Goal: Information Seeking & Learning: Learn about a topic

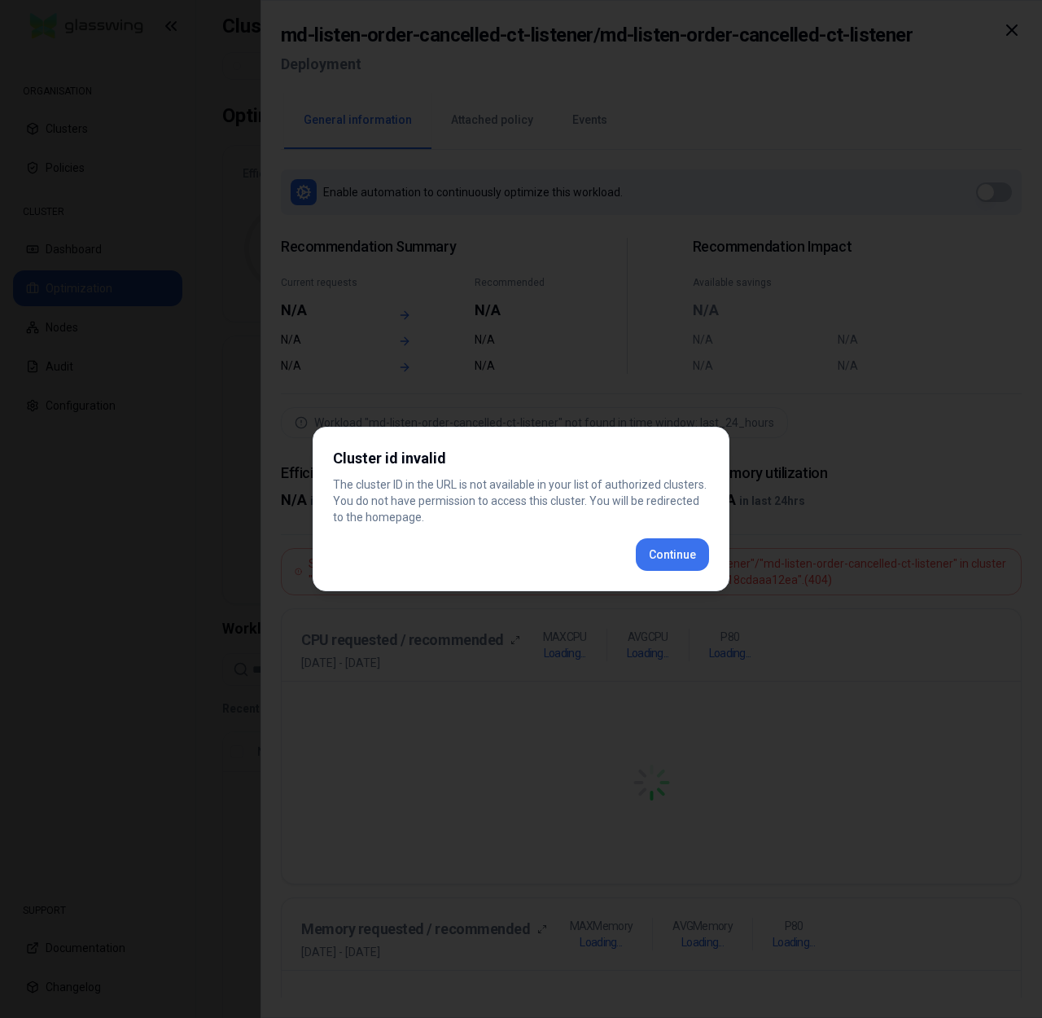
click at [695, 545] on button "Continue" at bounding box center [672, 554] width 73 height 33
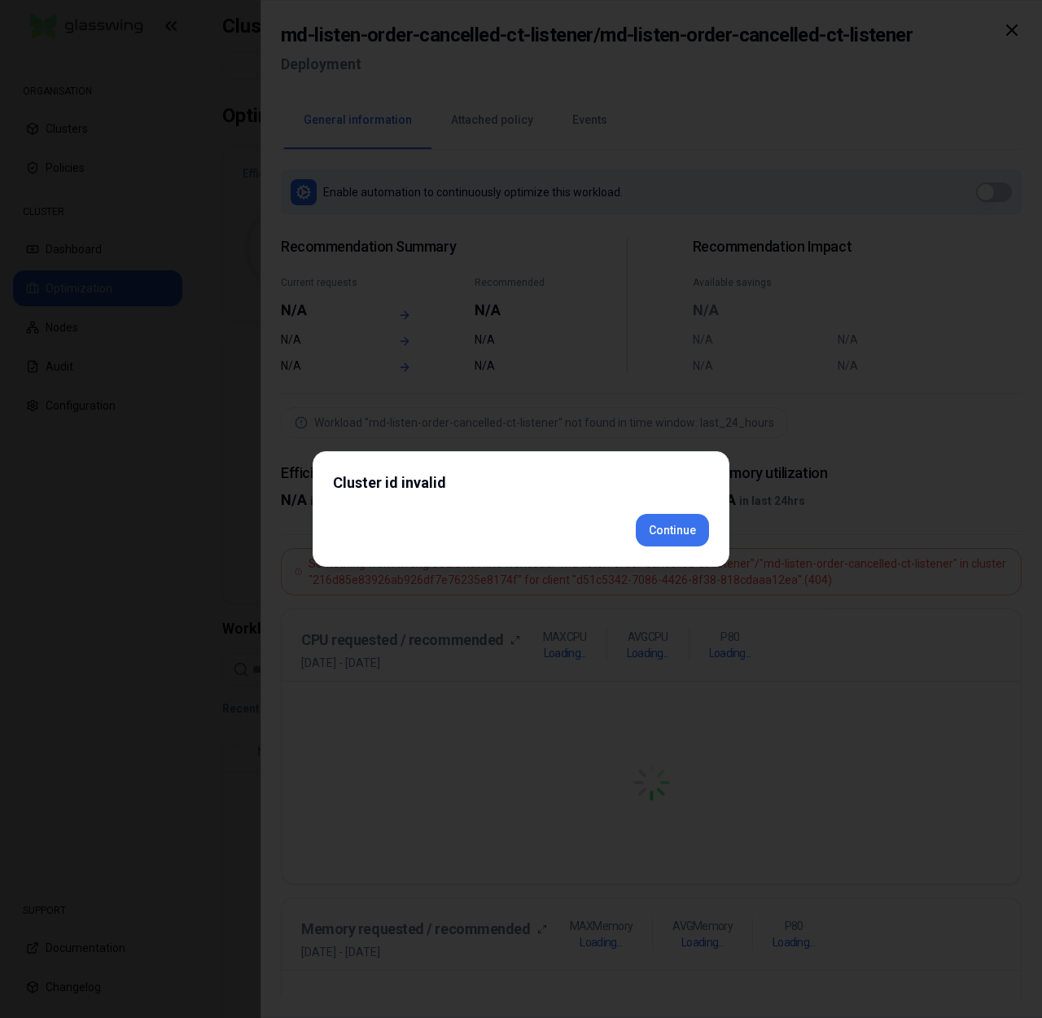
click at [682, 554] on div "Cluster id invalid Continue" at bounding box center [521, 509] width 417 height 116
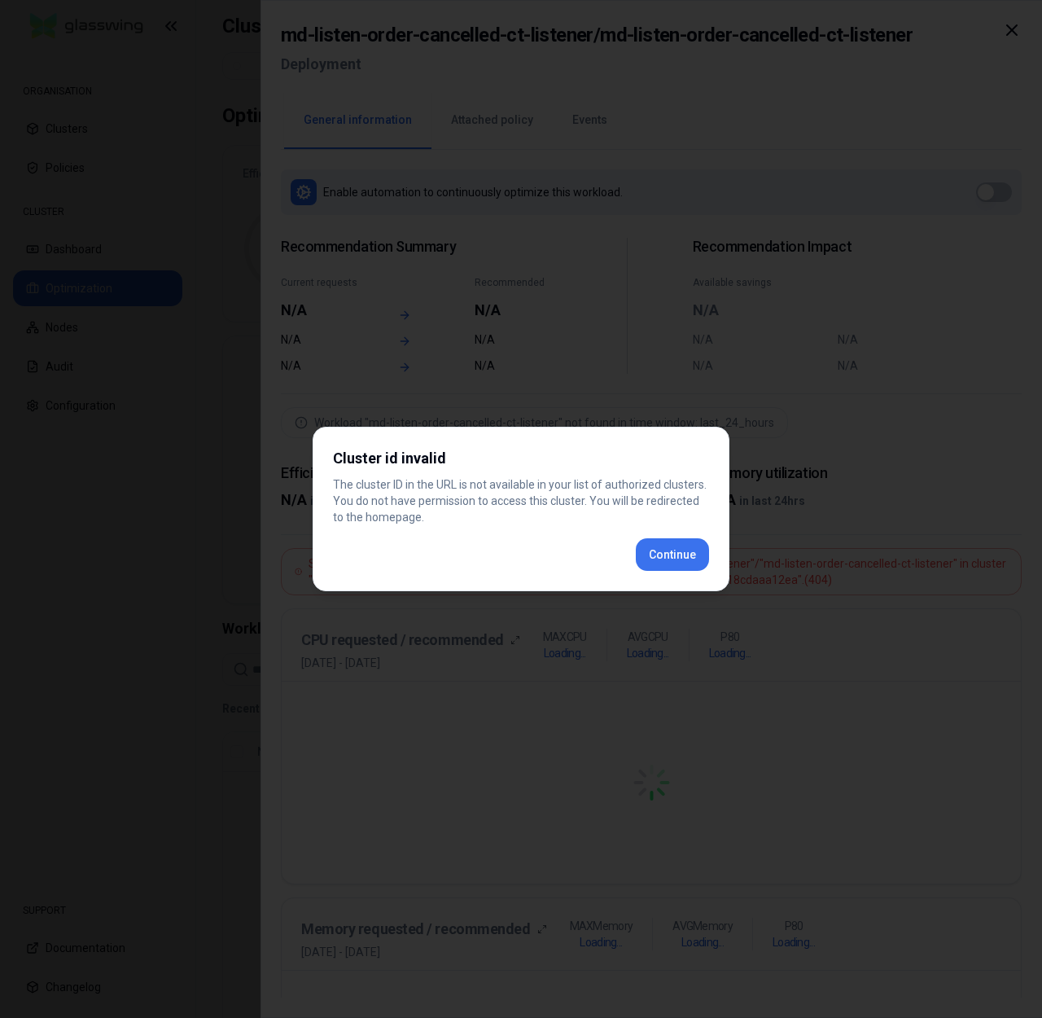
click at [656, 559] on div "Cluster id invalid The cluster ID in the URL is not available in your list of a…" at bounding box center [521, 509] width 417 height 164
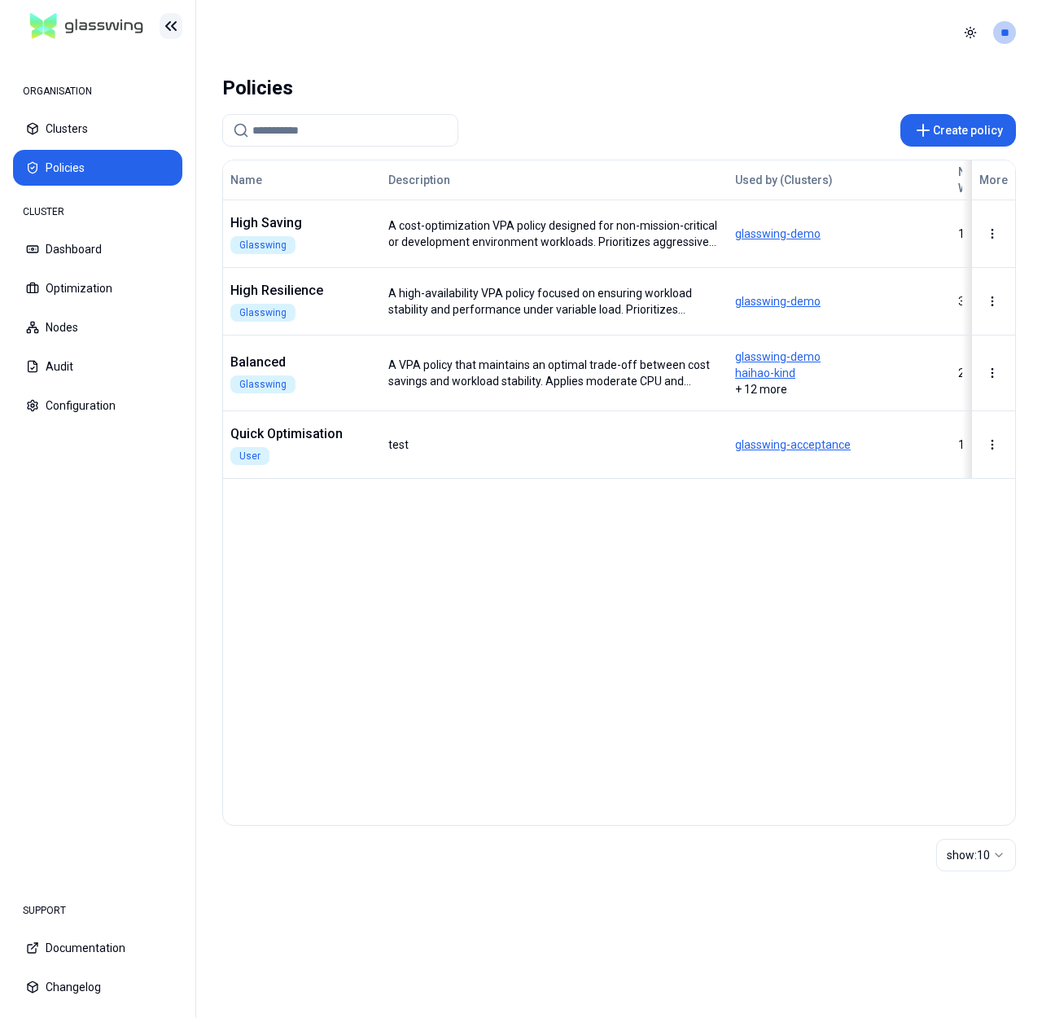
click at [175, 25] on icon at bounding box center [171, 26] width 20 height 20
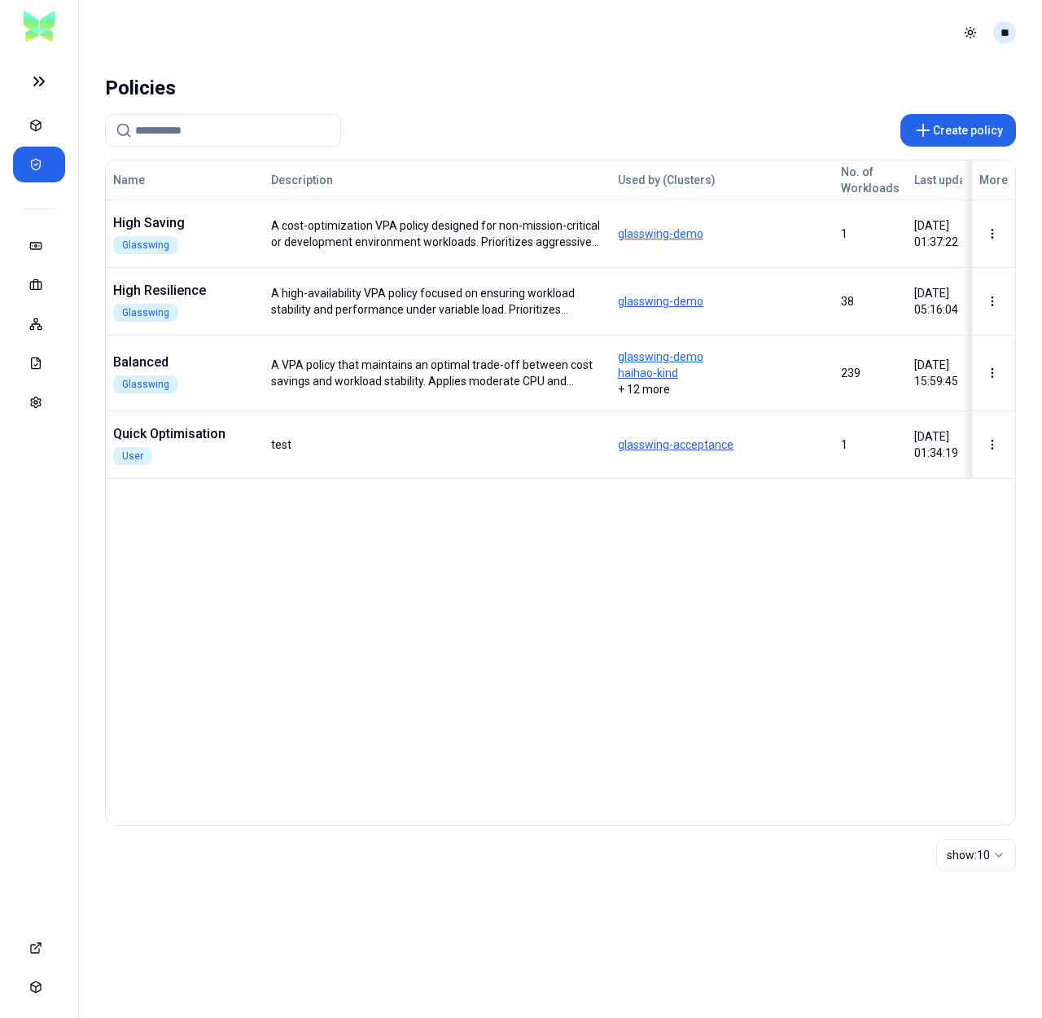
click at [1007, 36] on html "Toggle theme ** Policies Create policy Name Description Used by (Clusters) No. …" at bounding box center [521, 509] width 1042 height 1018
click at [903, 148] on div "Logout" at bounding box center [925, 139] width 174 height 26
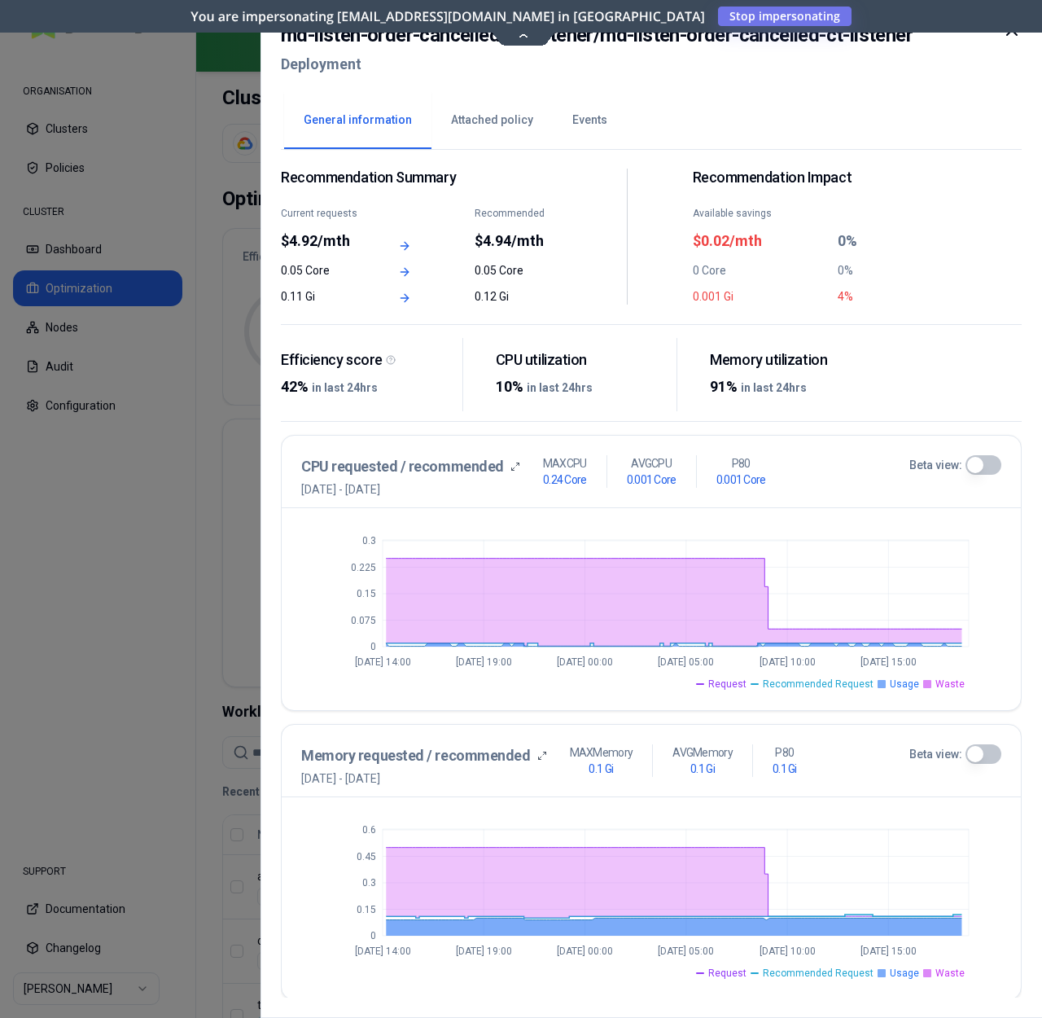
scroll to position [72, 0]
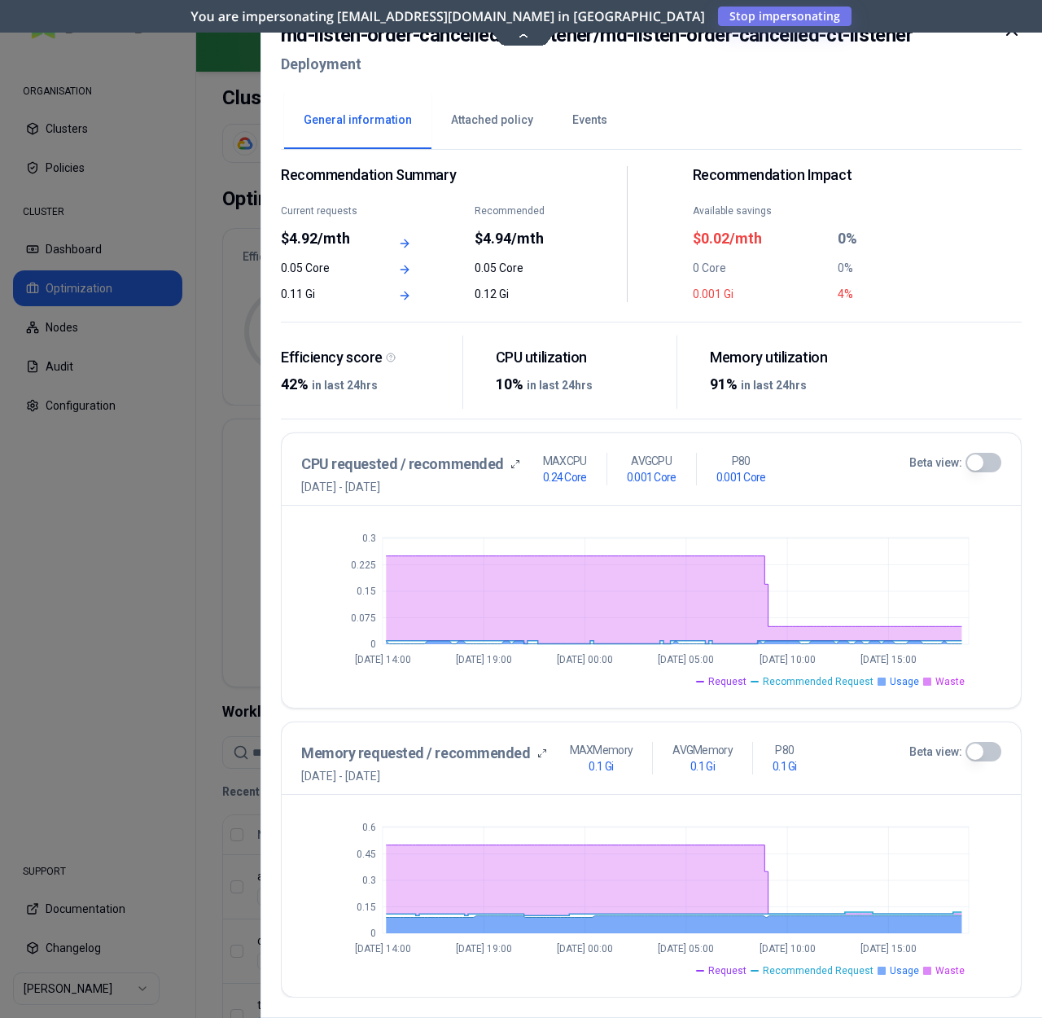
click at [988, 747] on button "Beta view:" at bounding box center [984, 752] width 36 height 20
click at [995, 751] on button "Beta view:" at bounding box center [984, 752] width 36 height 20
click at [988, 752] on button "Beta view:" at bounding box center [984, 752] width 36 height 20
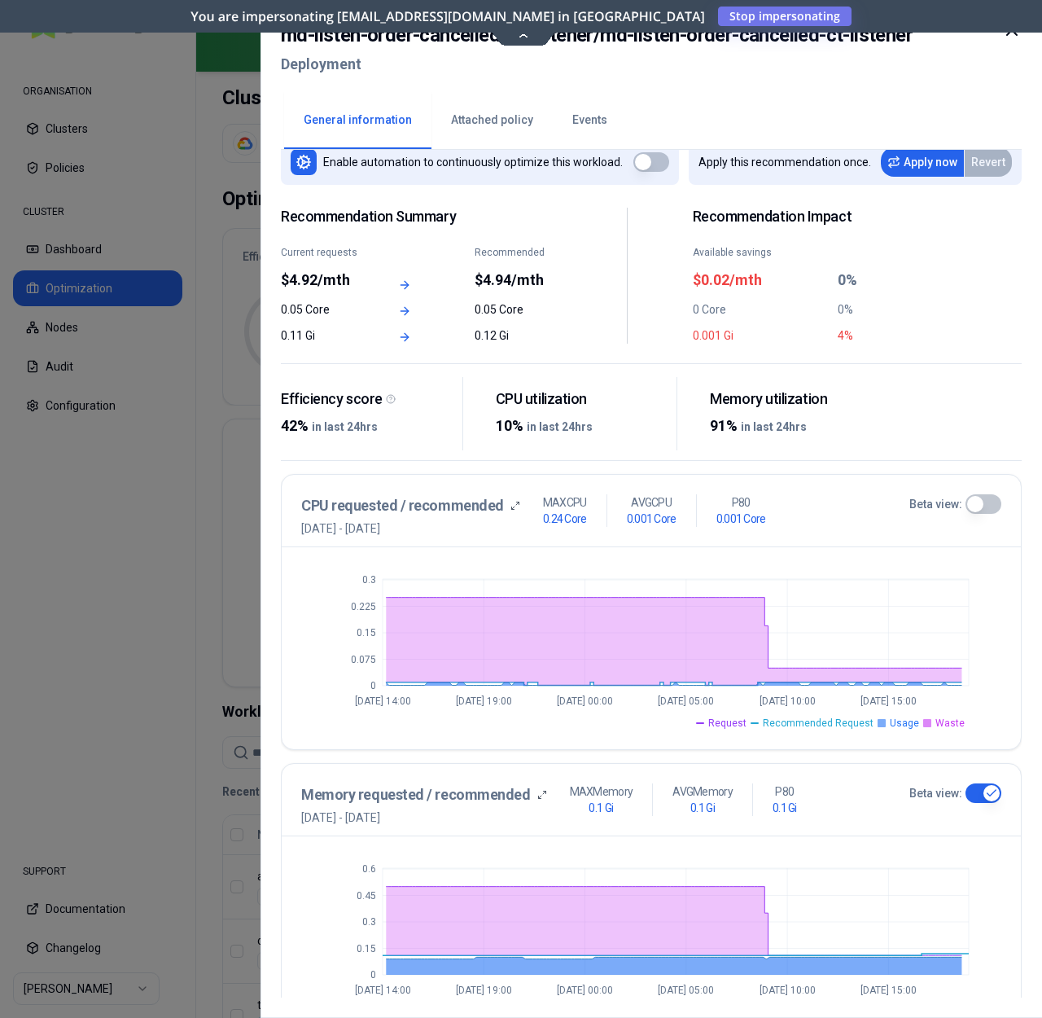
scroll to position [0, 0]
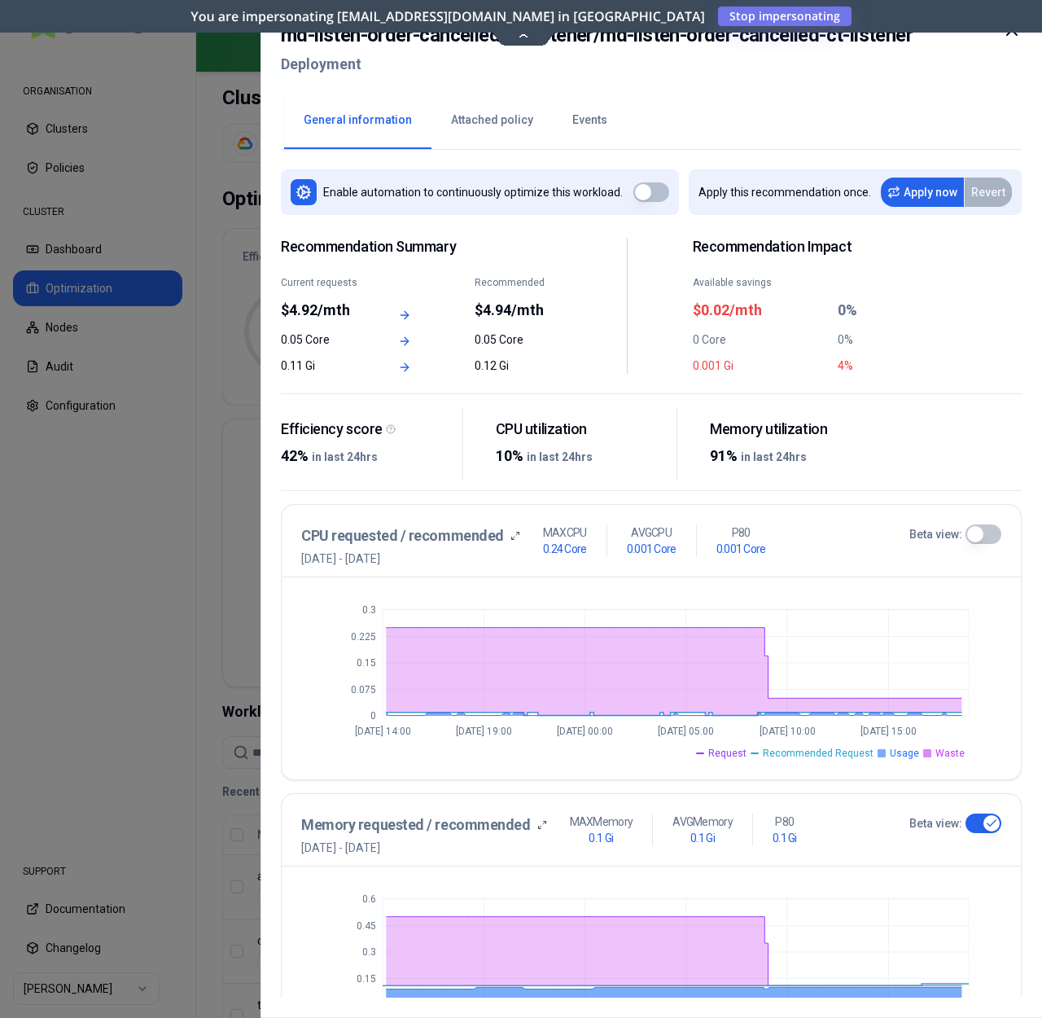
type button "on"
drag, startPoint x: 598, startPoint y: 38, endPoint x: 954, endPoint y: 48, distance: 355.9
click at [954, 48] on div "md-listen-order-cancelled-ct-listener / md-listen-order-cancelled-ct-listener D…" at bounding box center [651, 54] width 741 height 68
copy h2 "md-listen-order-cancelled-ct-listener"
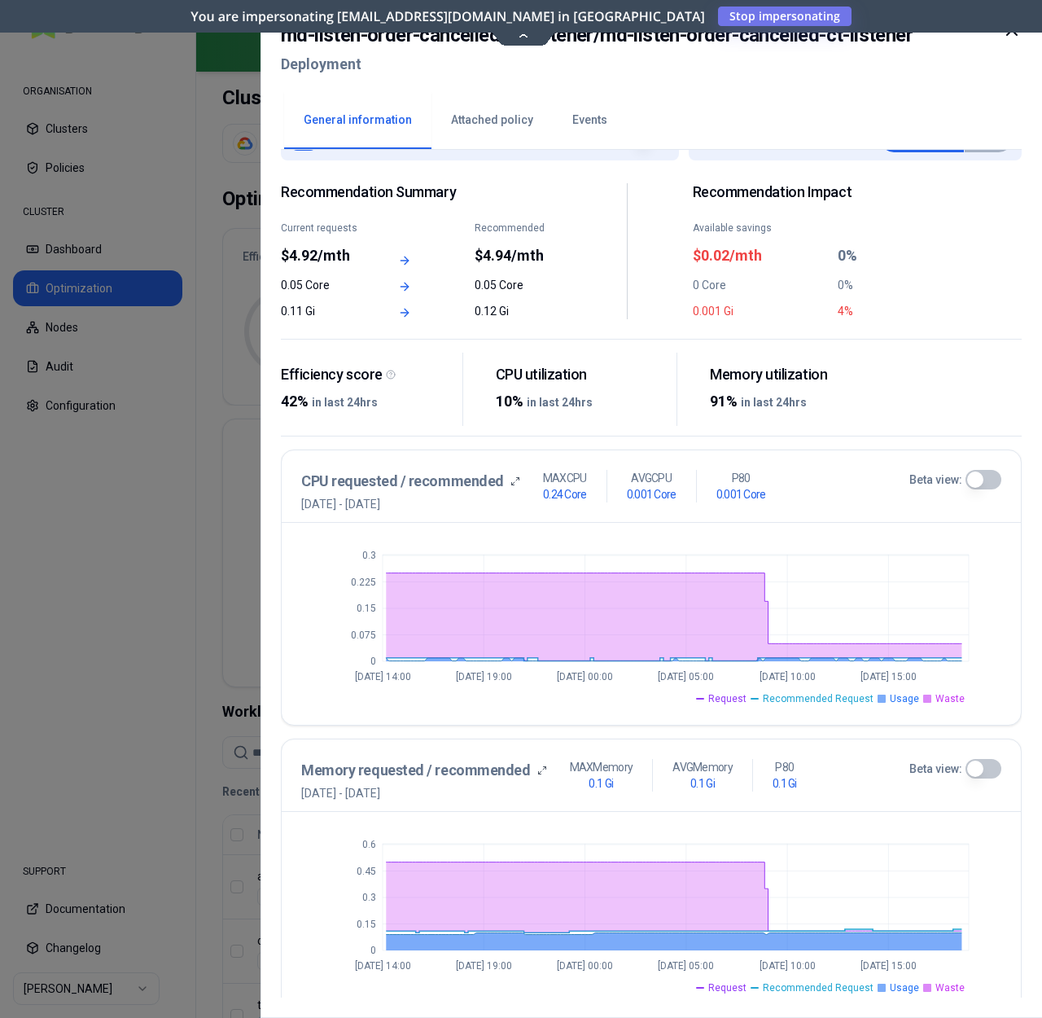
scroll to position [72, 0]
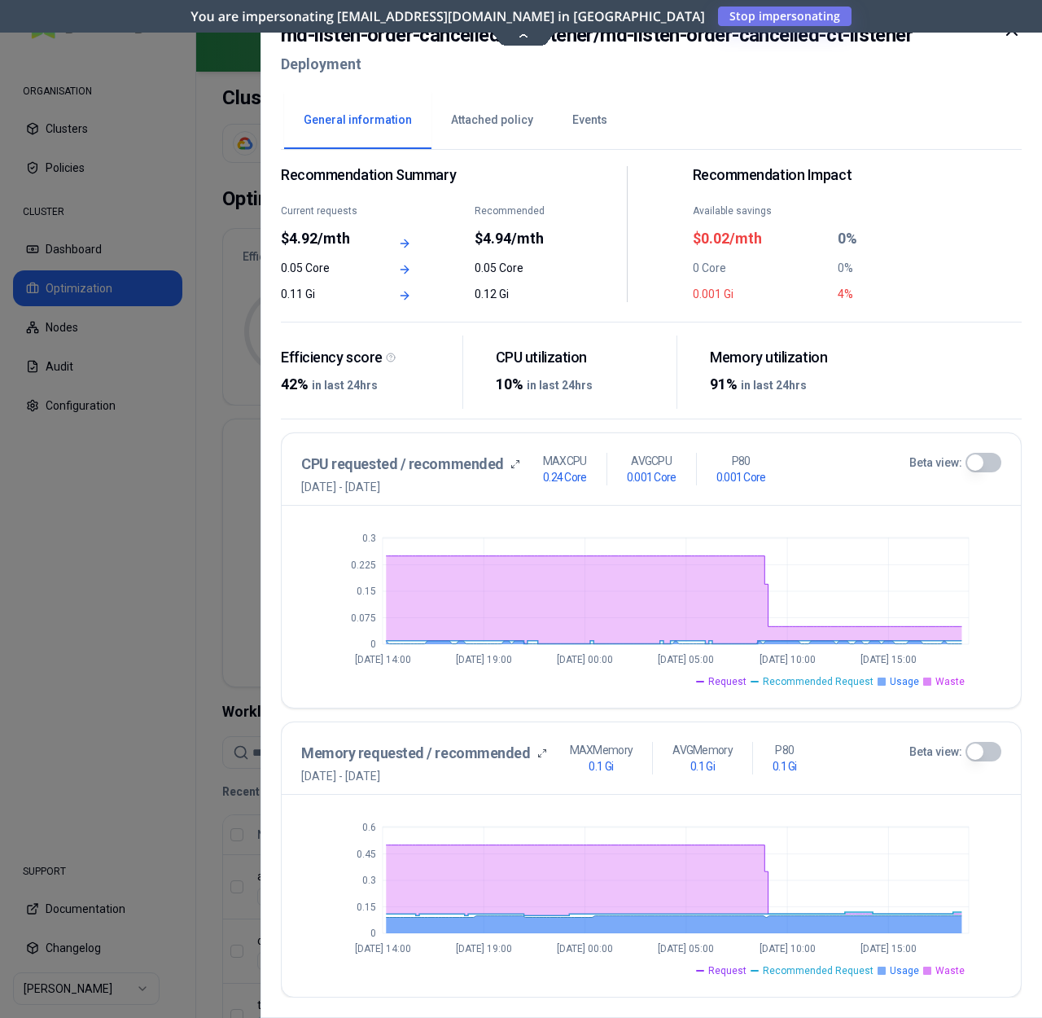
click at [865, 817] on icon "0 0.15 0.3 0.45 0.6 Aug 31 14:00 Sep 1 19:00 Sep 3 00:00 Sep 4 05:00 Sep 5 10:0…" at bounding box center [651, 895] width 700 height 163
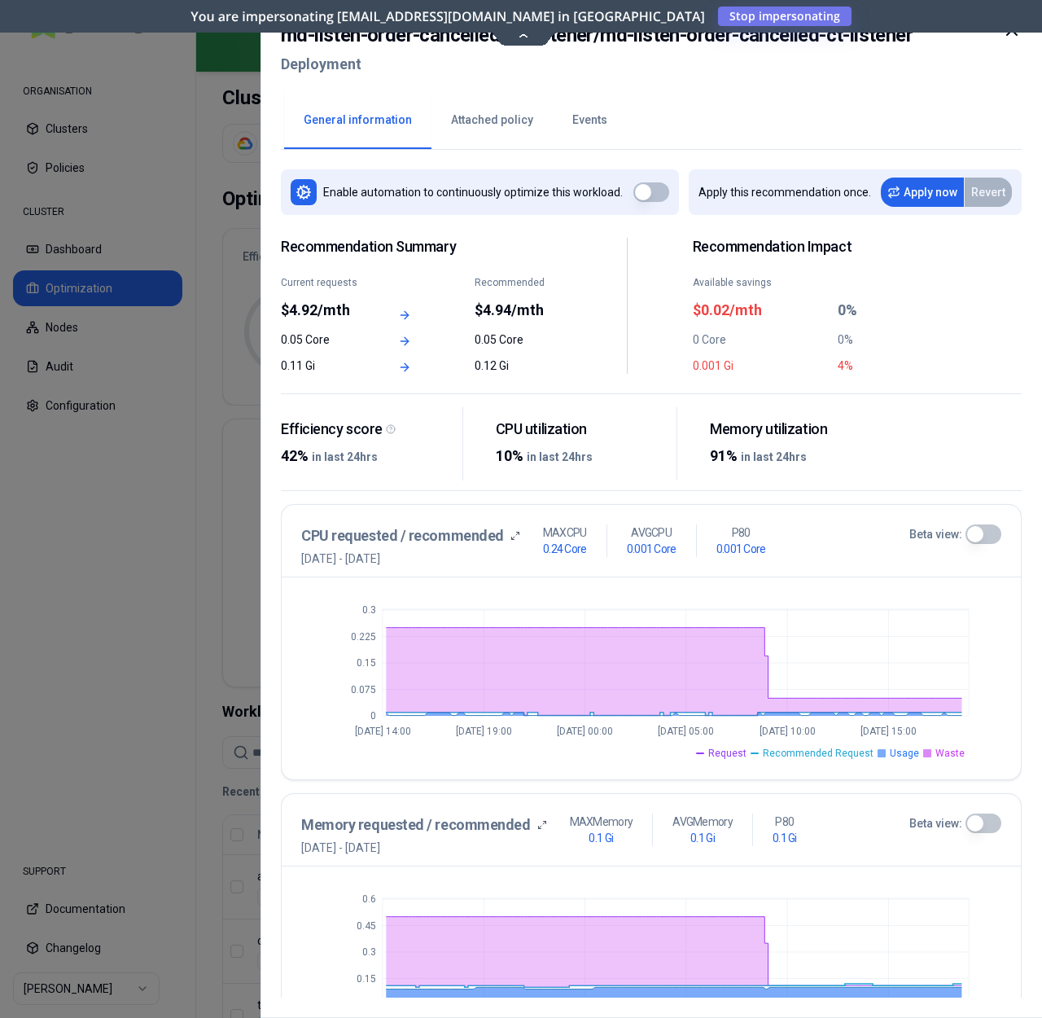
scroll to position [0, 0]
click at [457, 120] on button "Attached policy" at bounding box center [491, 120] width 121 height 57
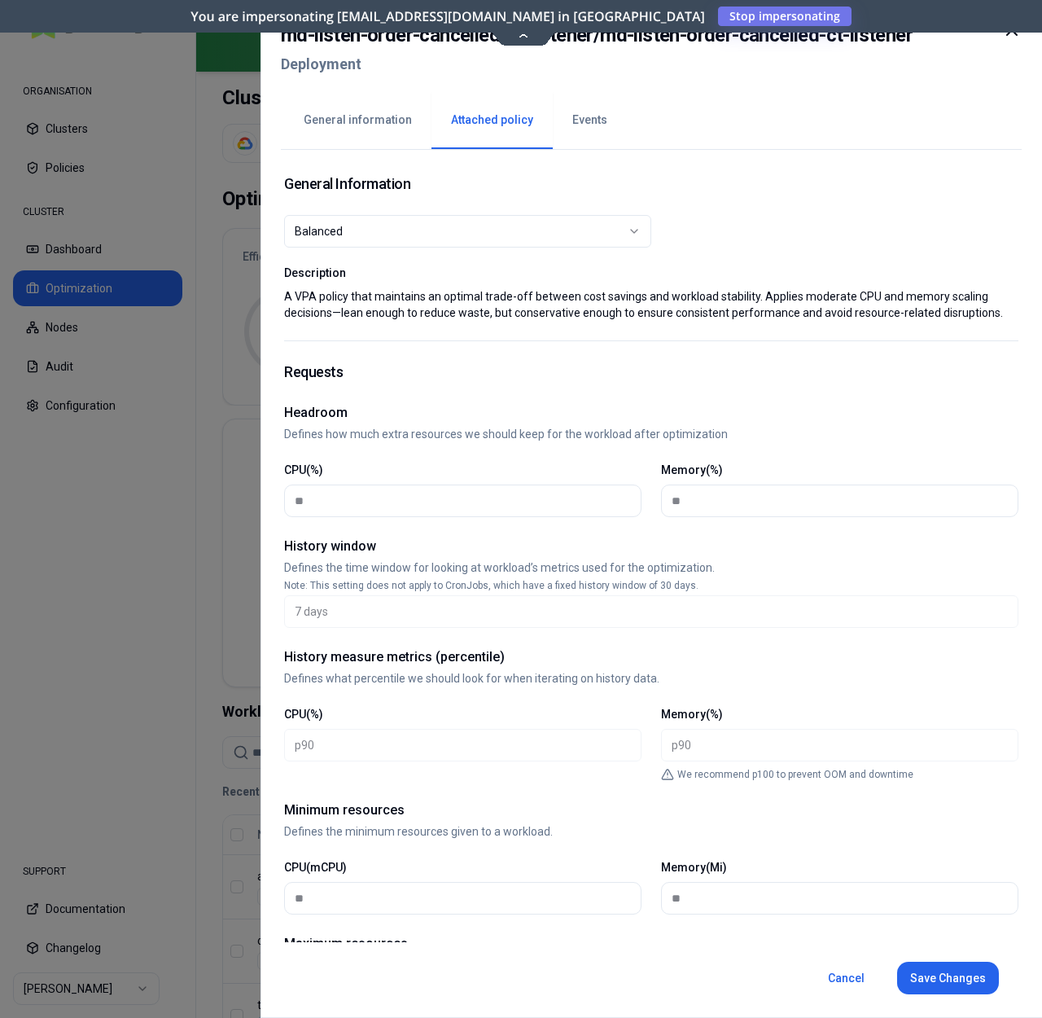
click at [357, 112] on button "General information" at bounding box center [357, 120] width 147 height 57
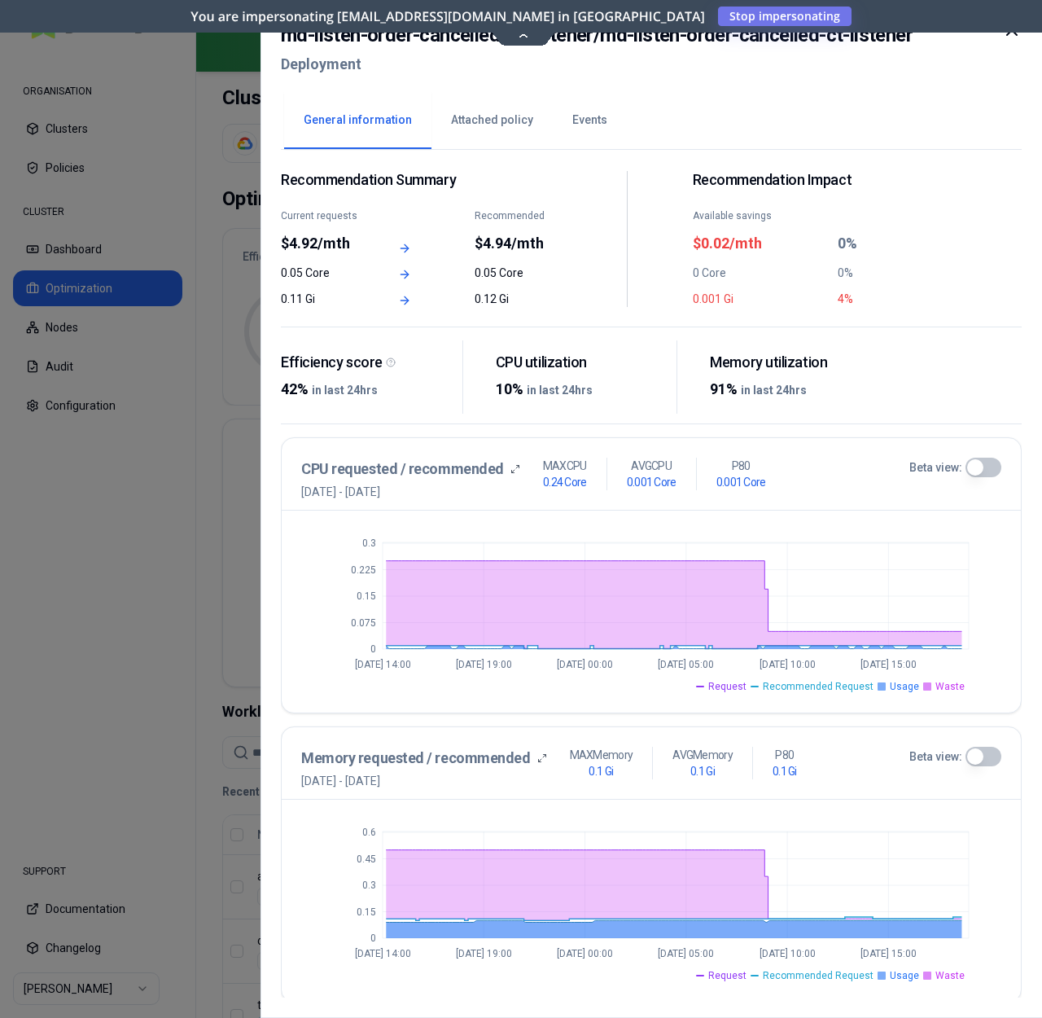
scroll to position [72, 0]
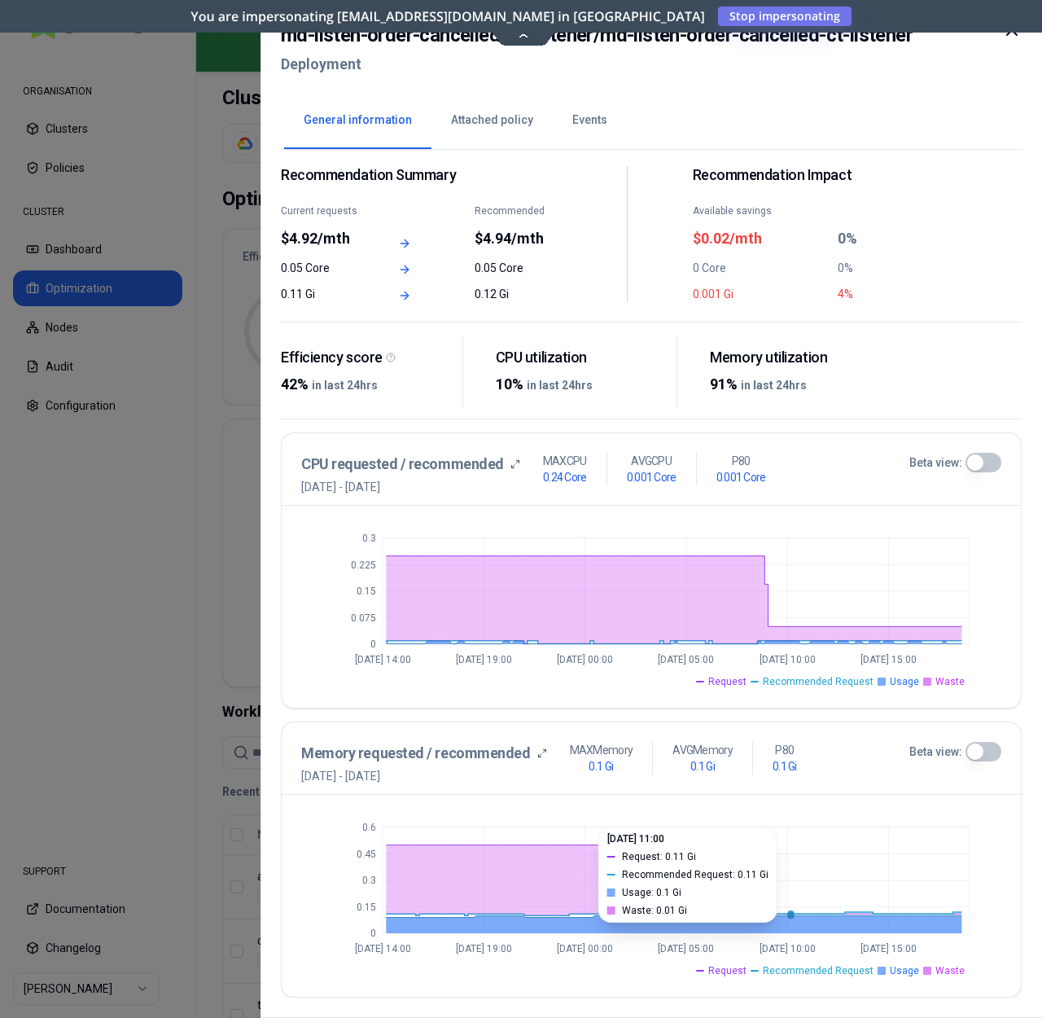
click at [791, 903] on icon "0 0.15 0.3 0.45 0.6 Aug 31 14:00 Sep 1 19:00 Sep 3 00:00 Sep 4 05:00 Sep 5 10:0…" at bounding box center [651, 895] width 700 height 163
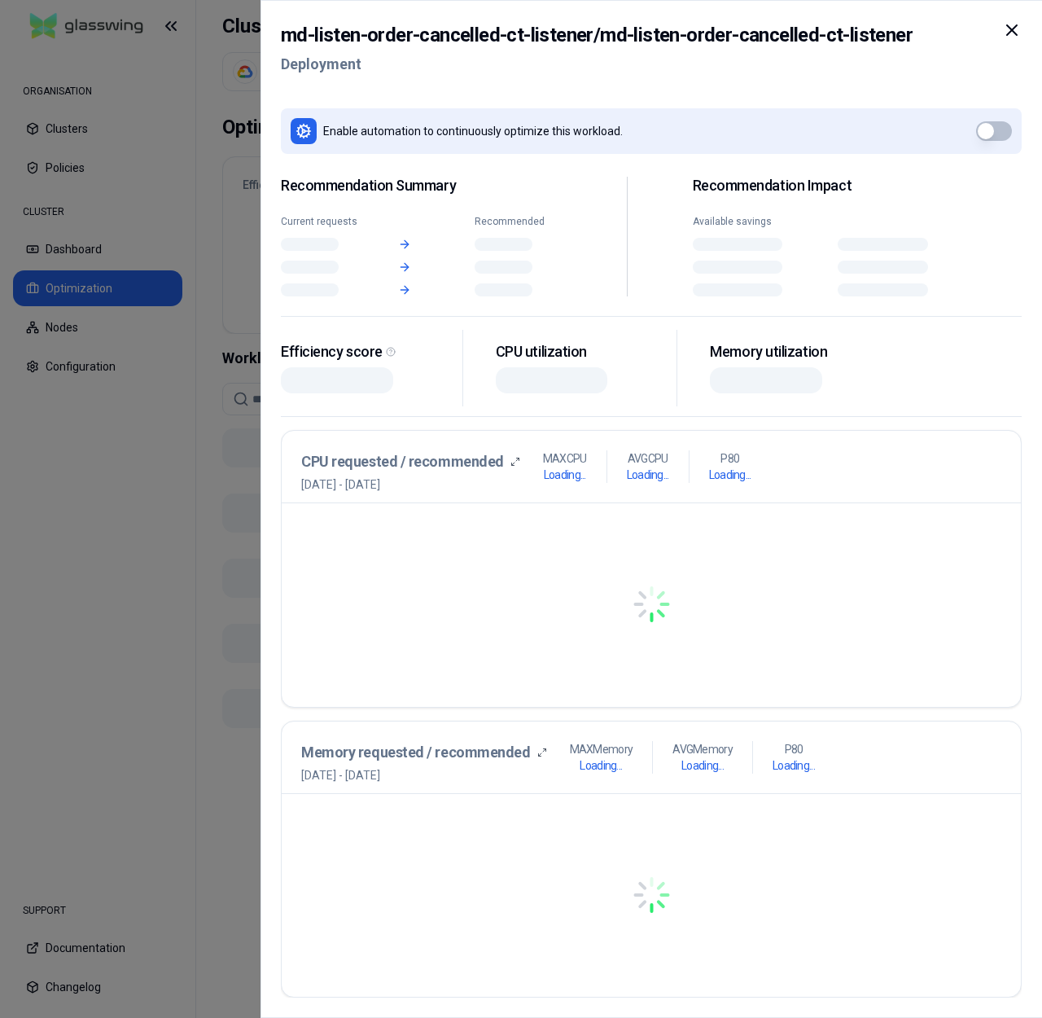
scroll to position [0, 0]
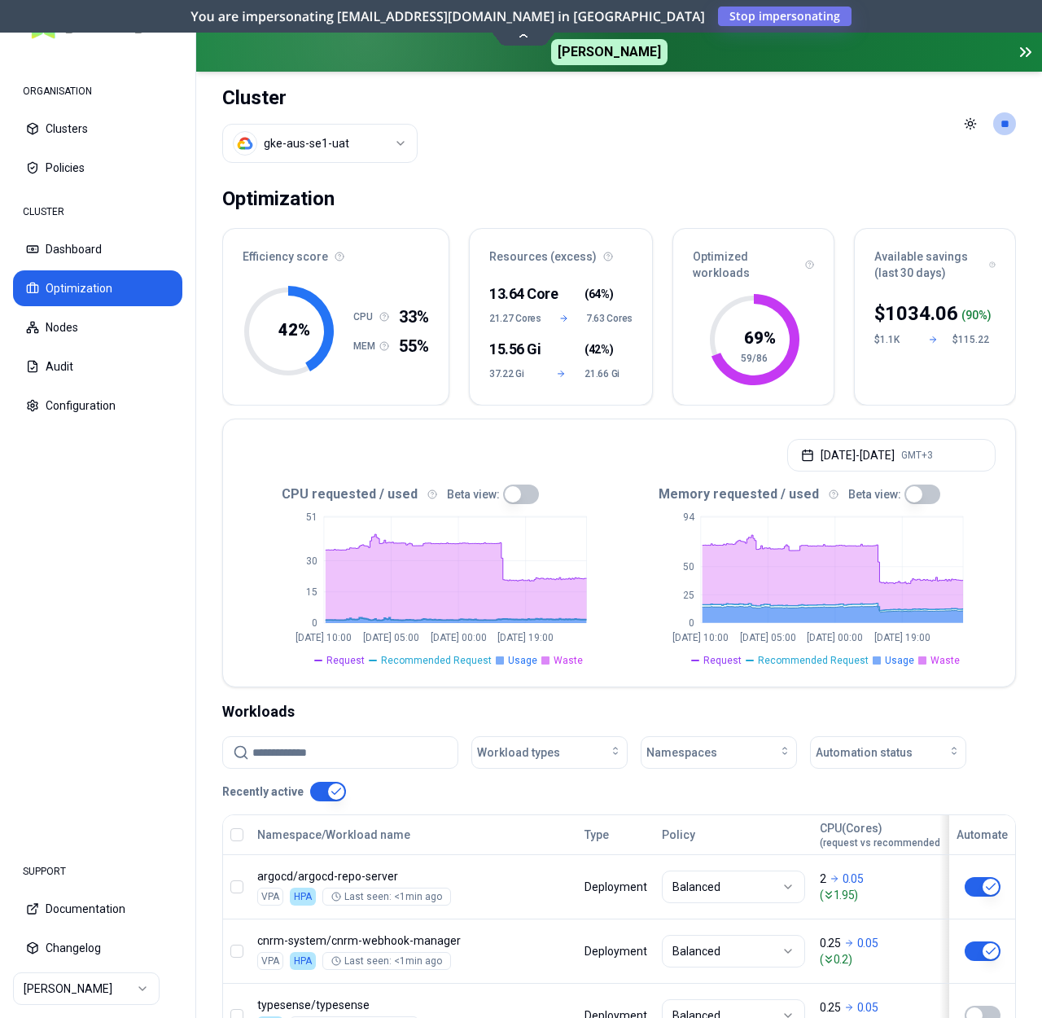
click at [905, 496] on button "button" at bounding box center [922, 494] width 36 height 20
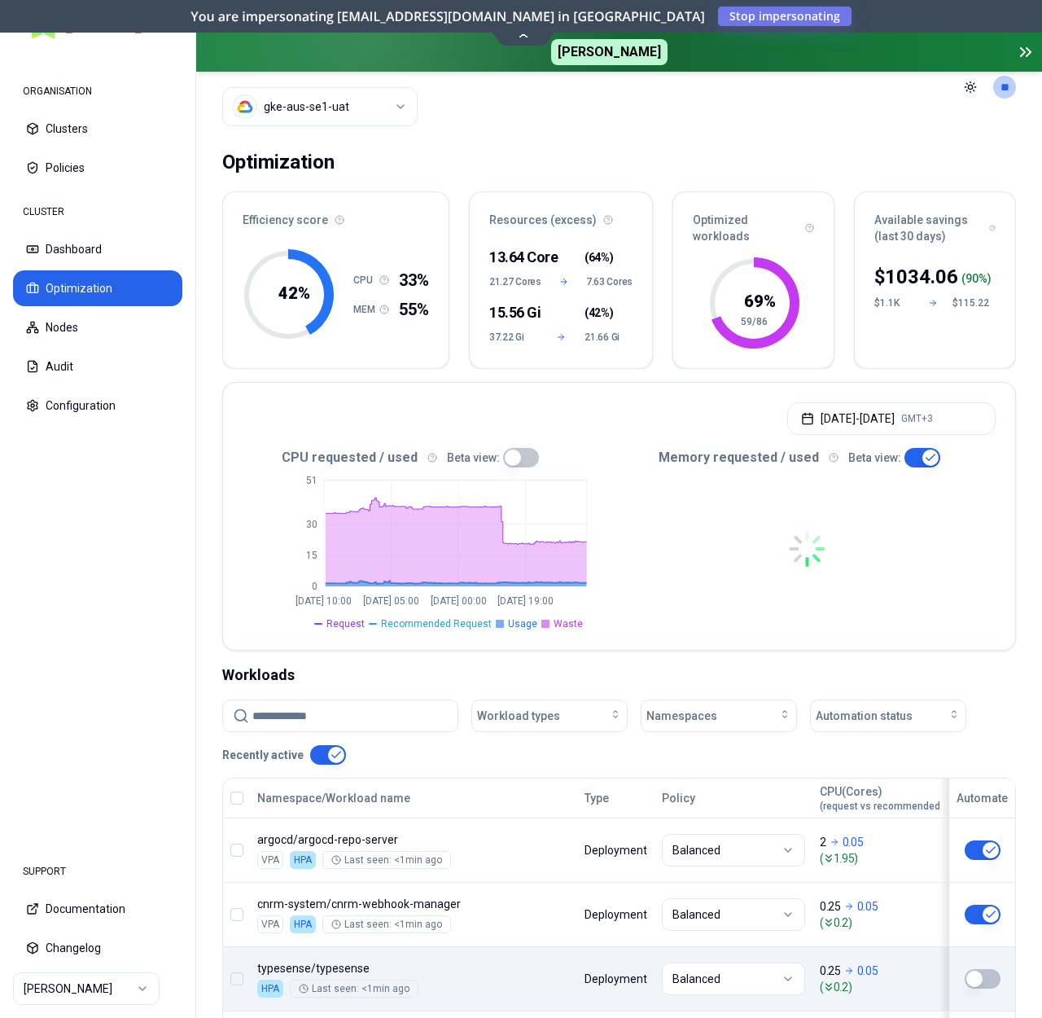
scroll to position [126, 0]
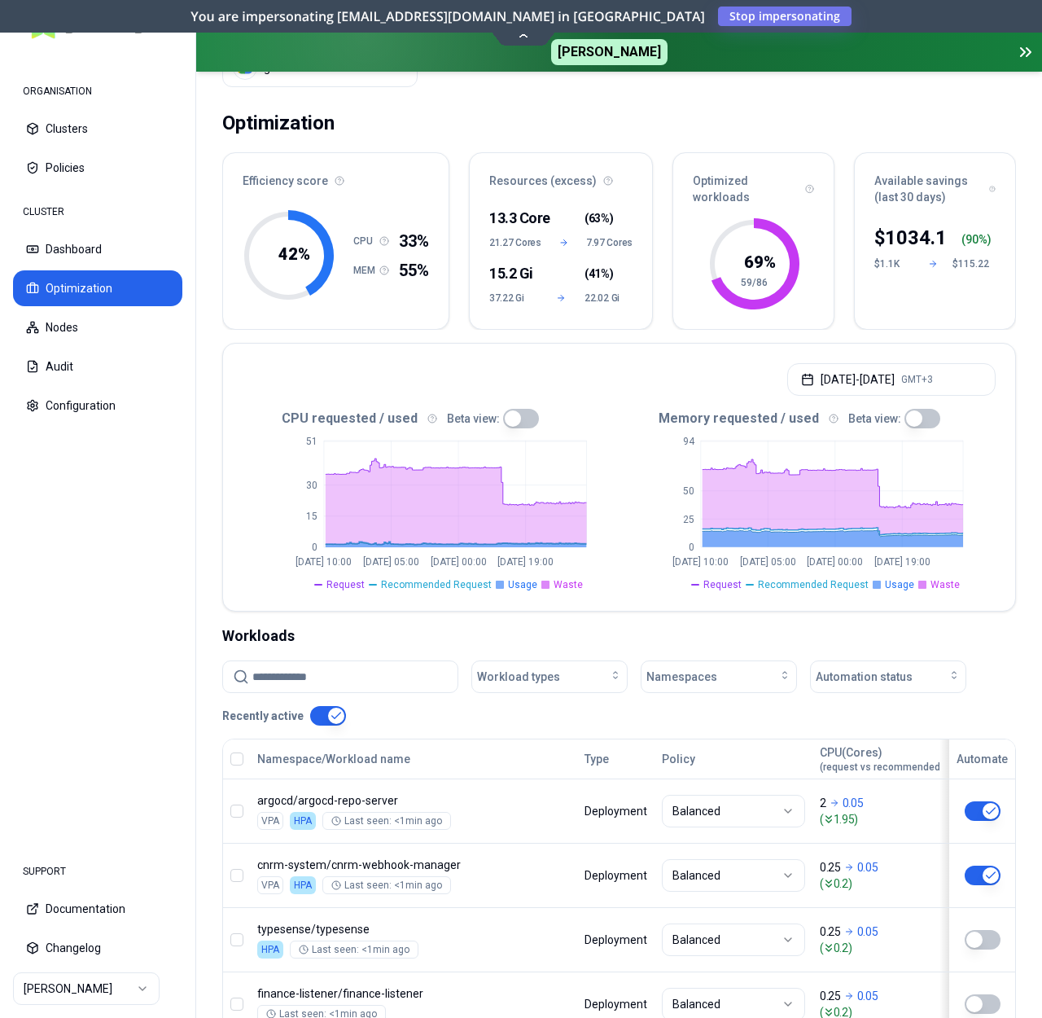
scroll to position [89, 0]
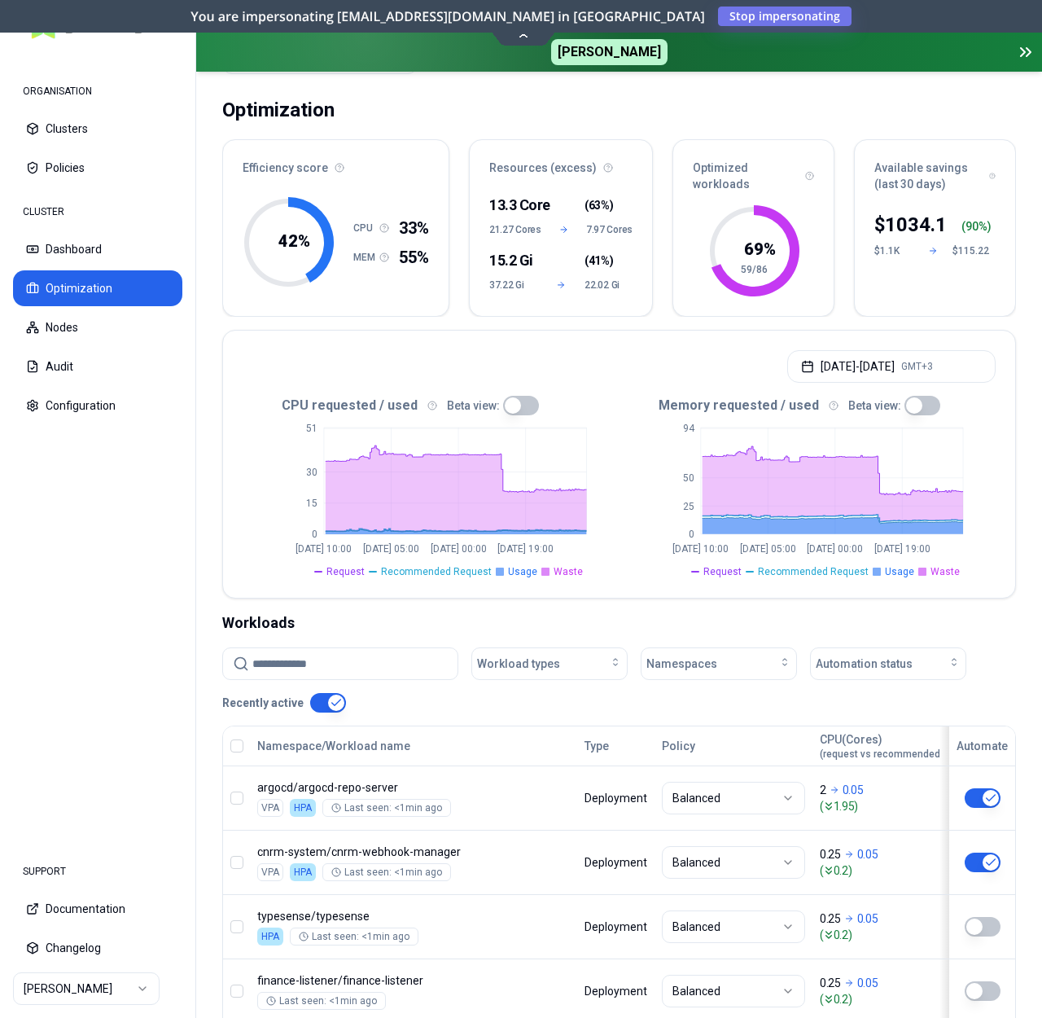
click at [350, 668] on input at bounding box center [349, 663] width 195 height 31
paste input "**********"
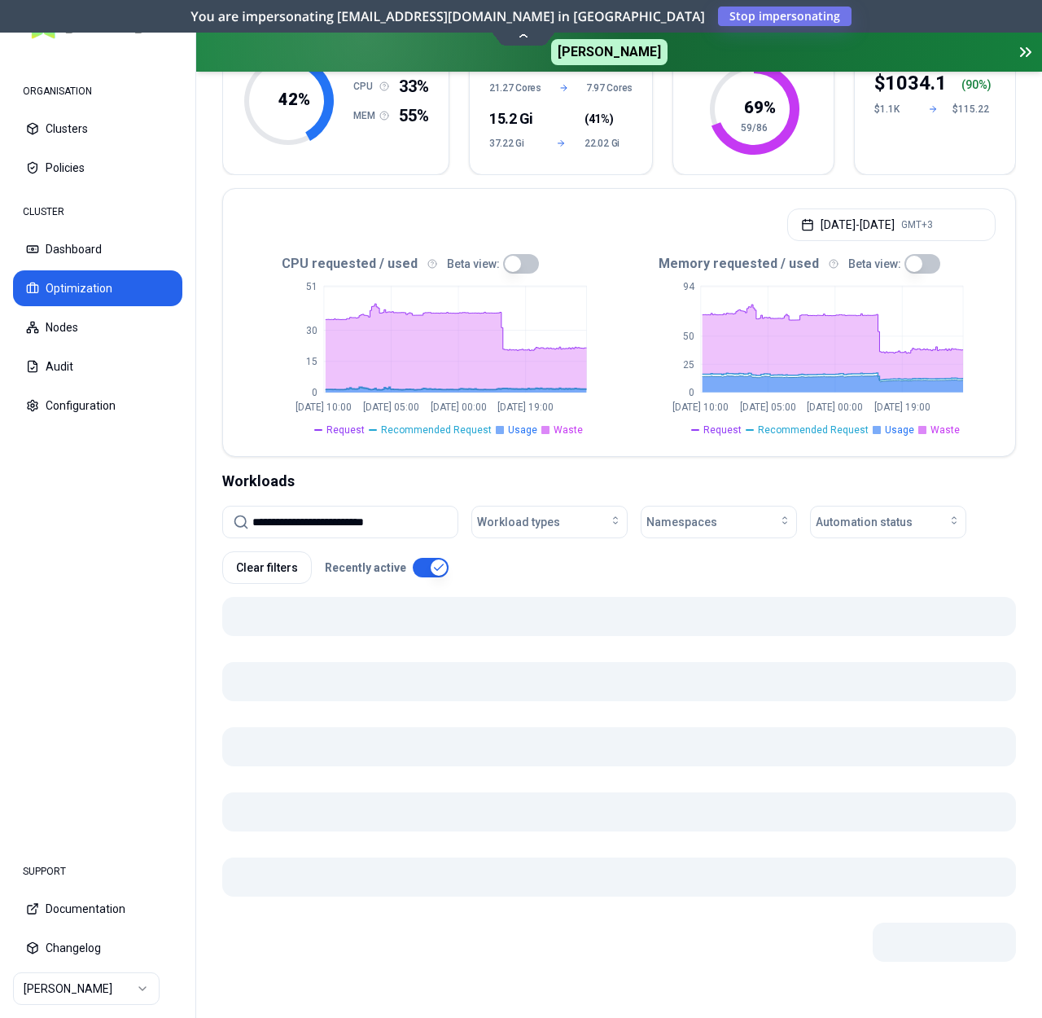
scroll to position [207, 0]
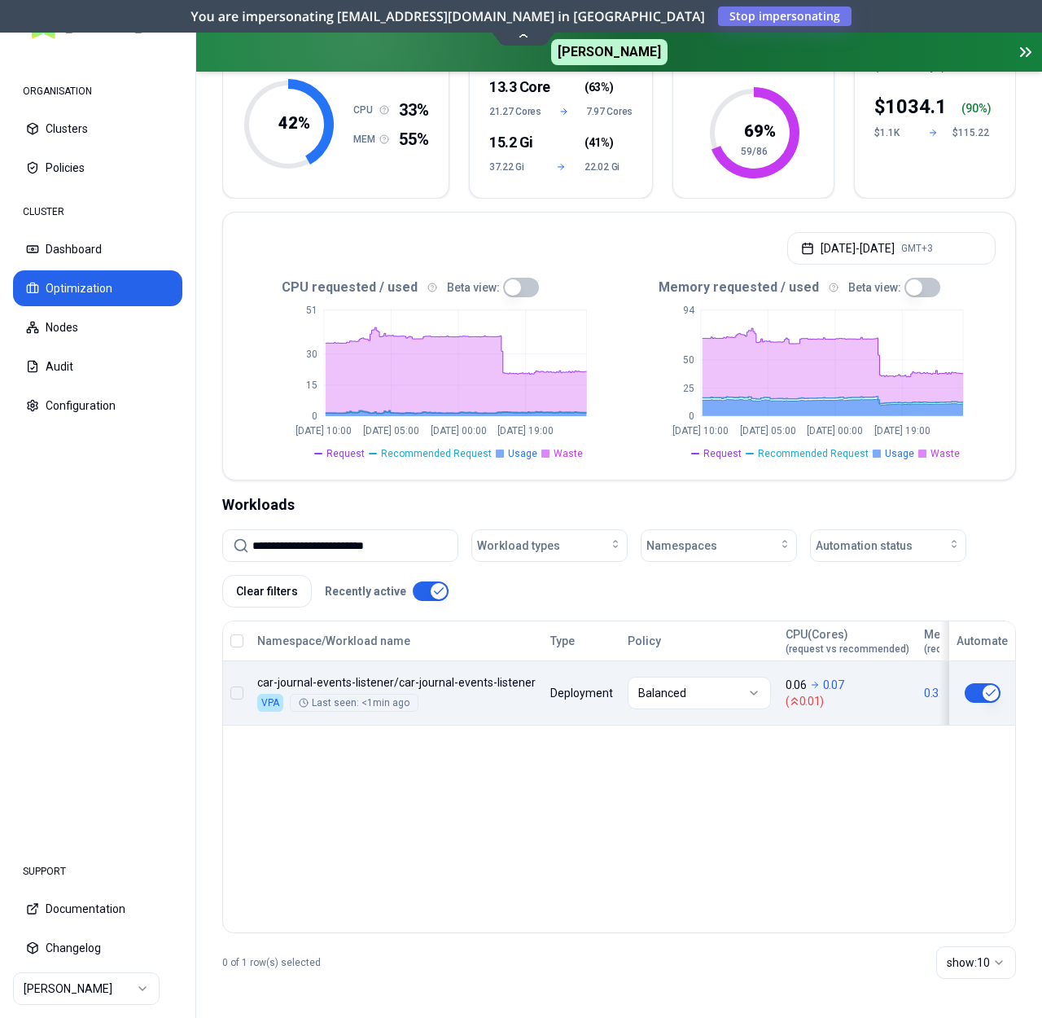
type input "**********"
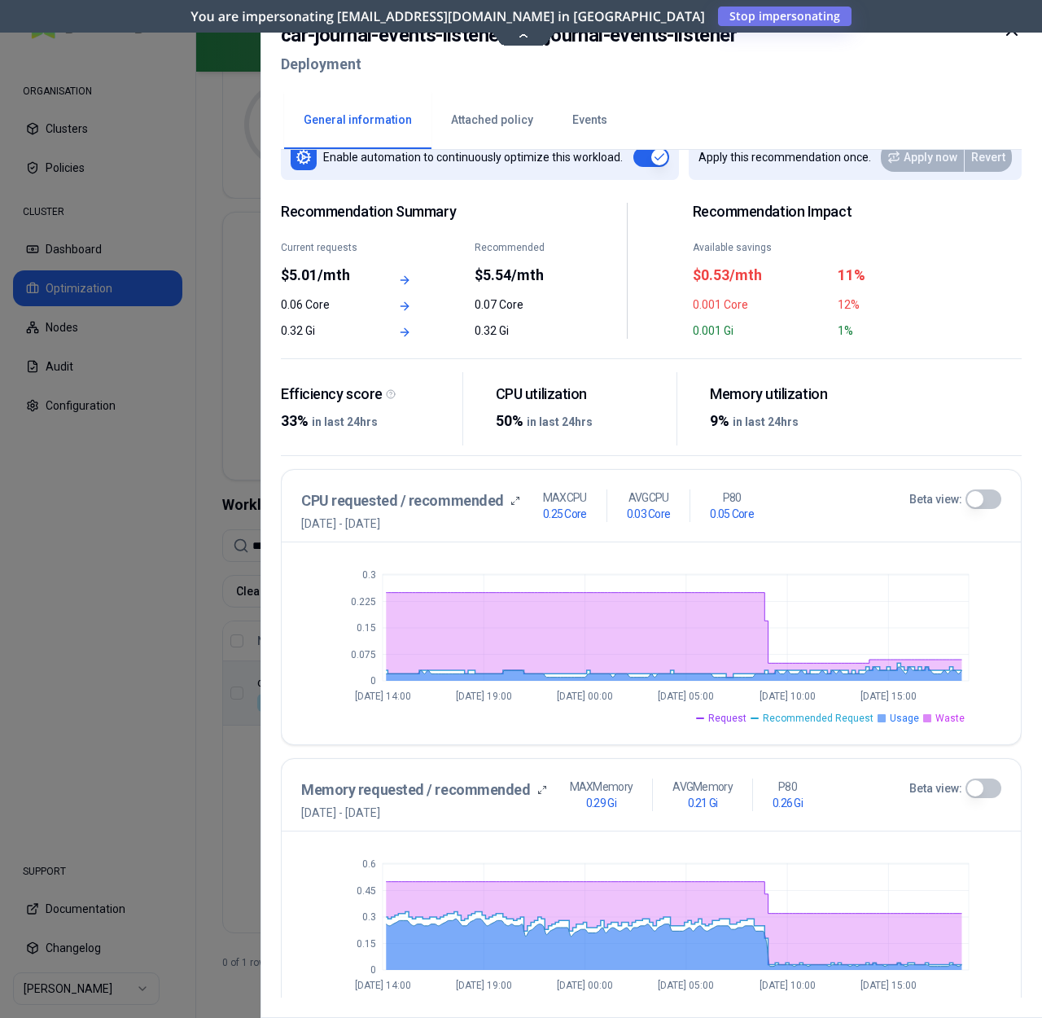
scroll to position [72, 0]
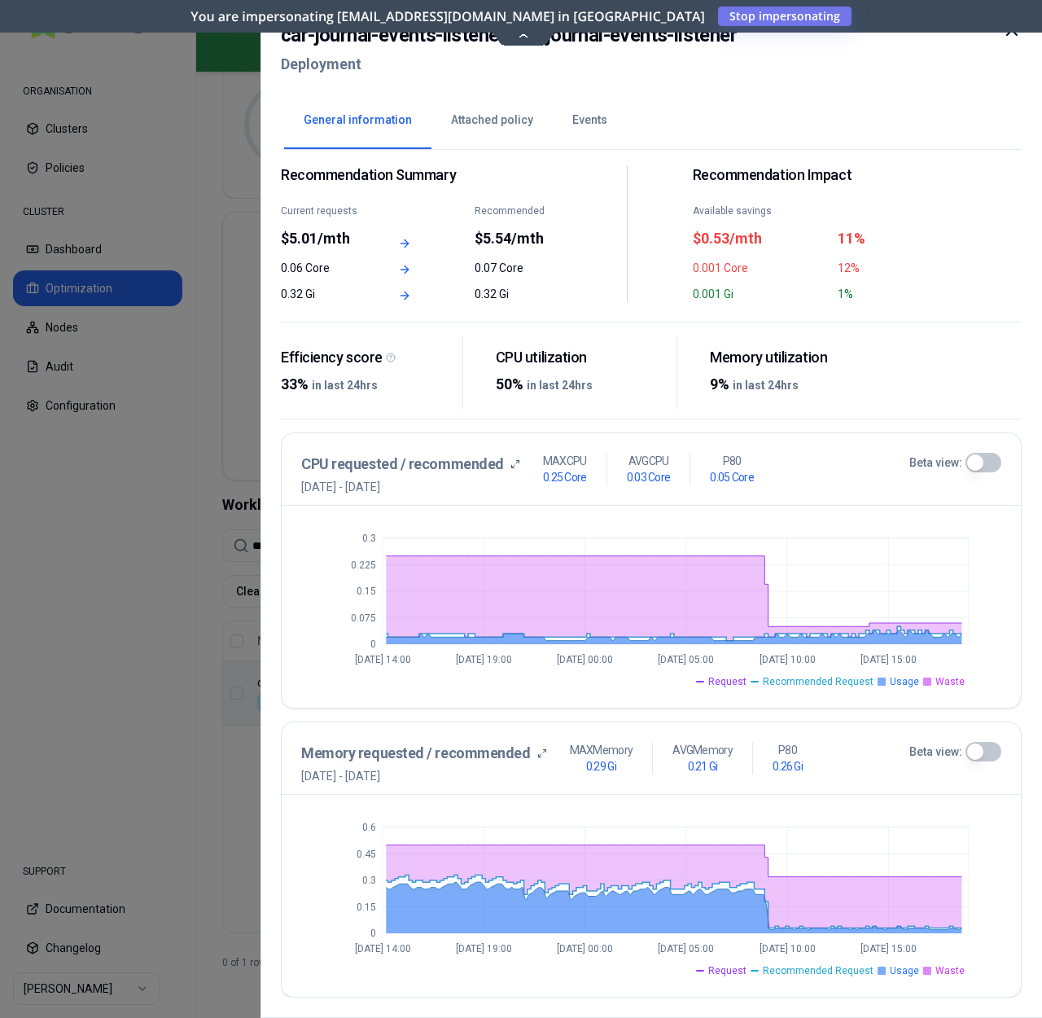
click at [981, 751] on button "Beta view:" at bounding box center [984, 752] width 36 height 20
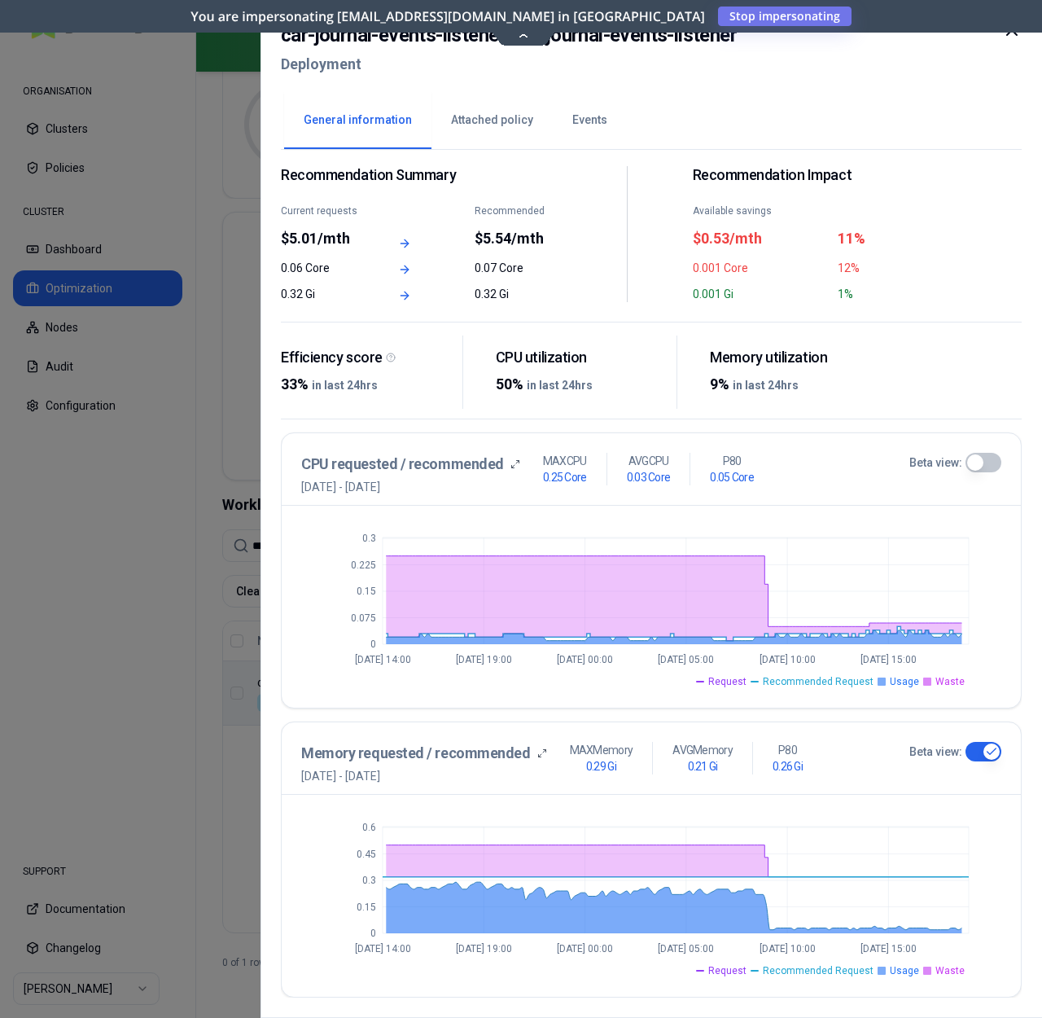
type button "on"
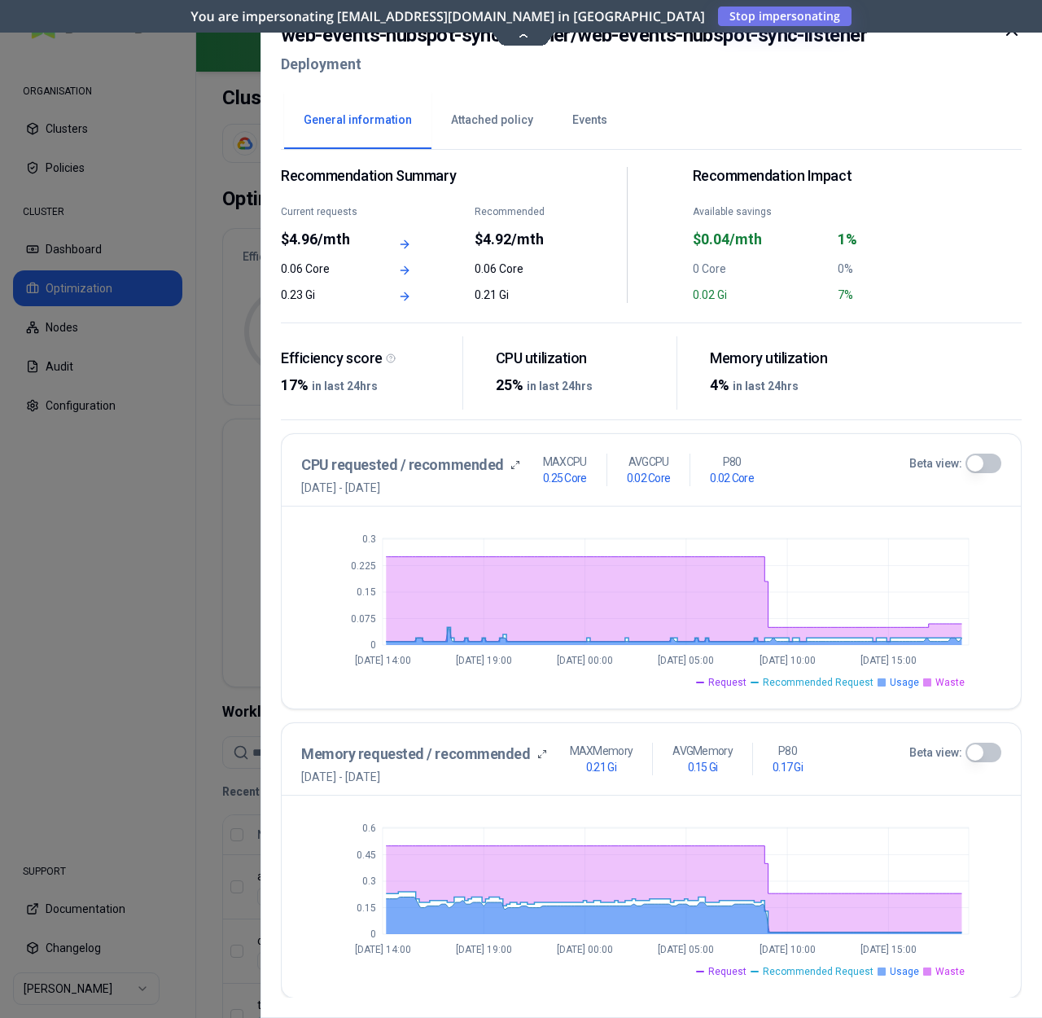
scroll to position [72, 0]
click at [975, 764] on div "Memory requested / recommended 31st August 2025 - 7th September 2025 MAX Memory…" at bounding box center [651, 763] width 700 height 42
click at [981, 750] on button "Beta view:" at bounding box center [984, 752] width 36 height 20
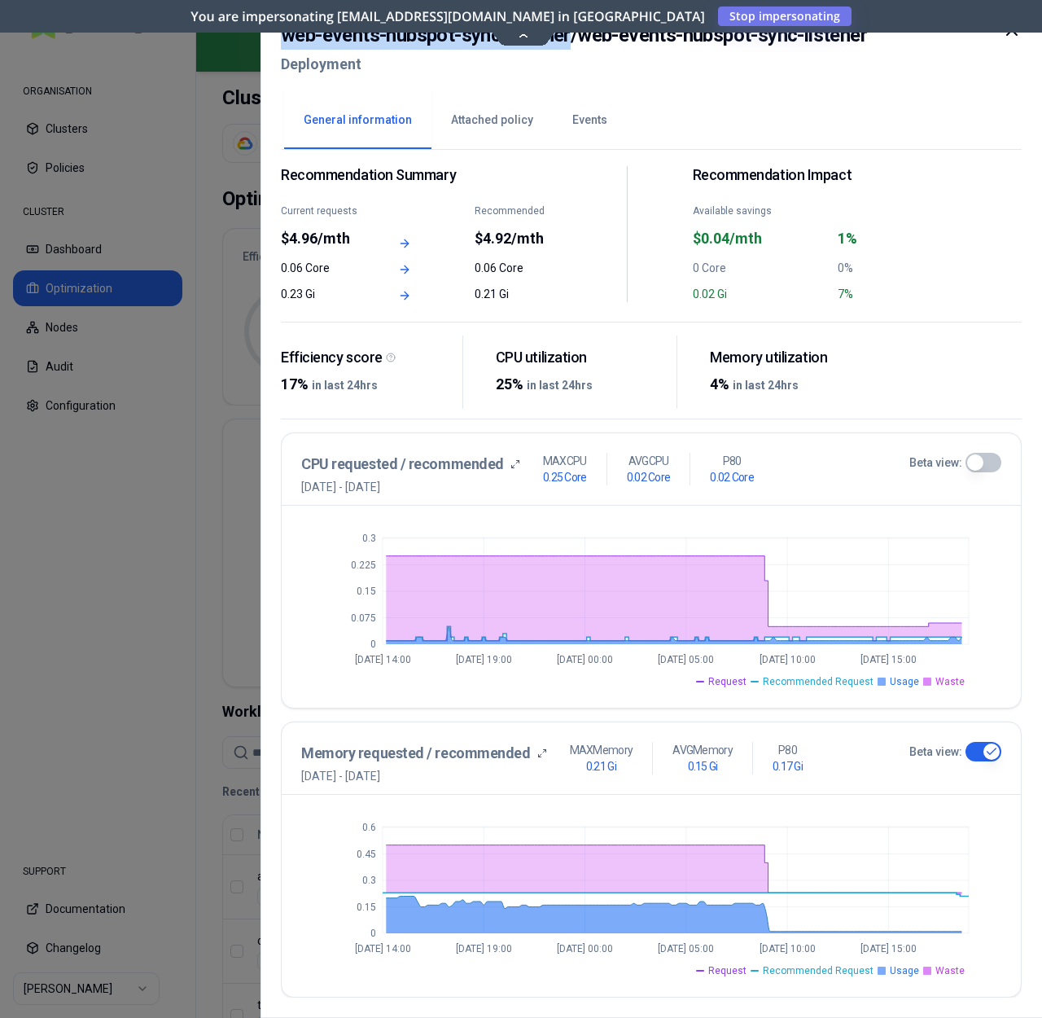
drag, startPoint x: 282, startPoint y: 41, endPoint x: 571, endPoint y: 40, distance: 288.2
click at [572, 39] on h2 "web-events-hubspot-sync-listener / web-events-hubspot-sync-listener" at bounding box center [574, 34] width 586 height 29
copy h2 "web-events-hubspot-sync-listener"
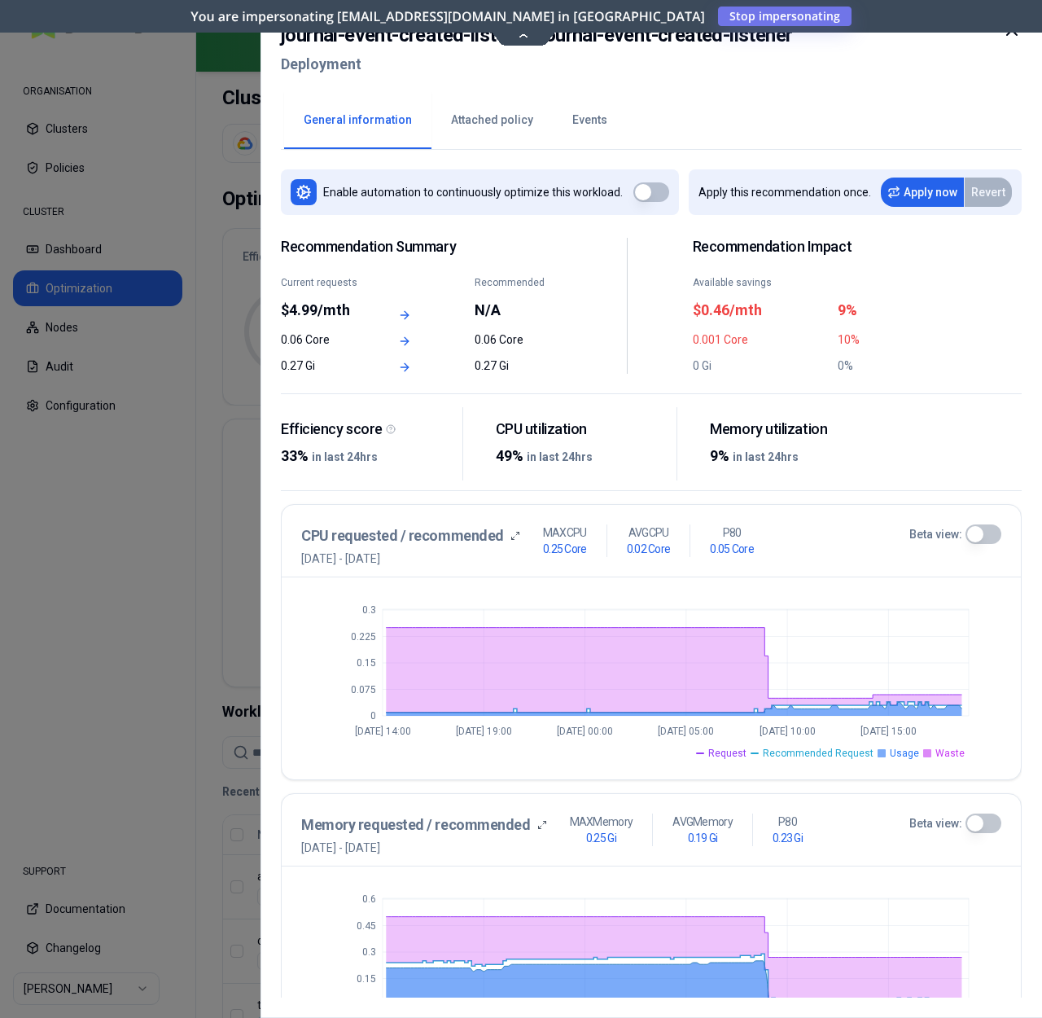
scroll to position [72, 0]
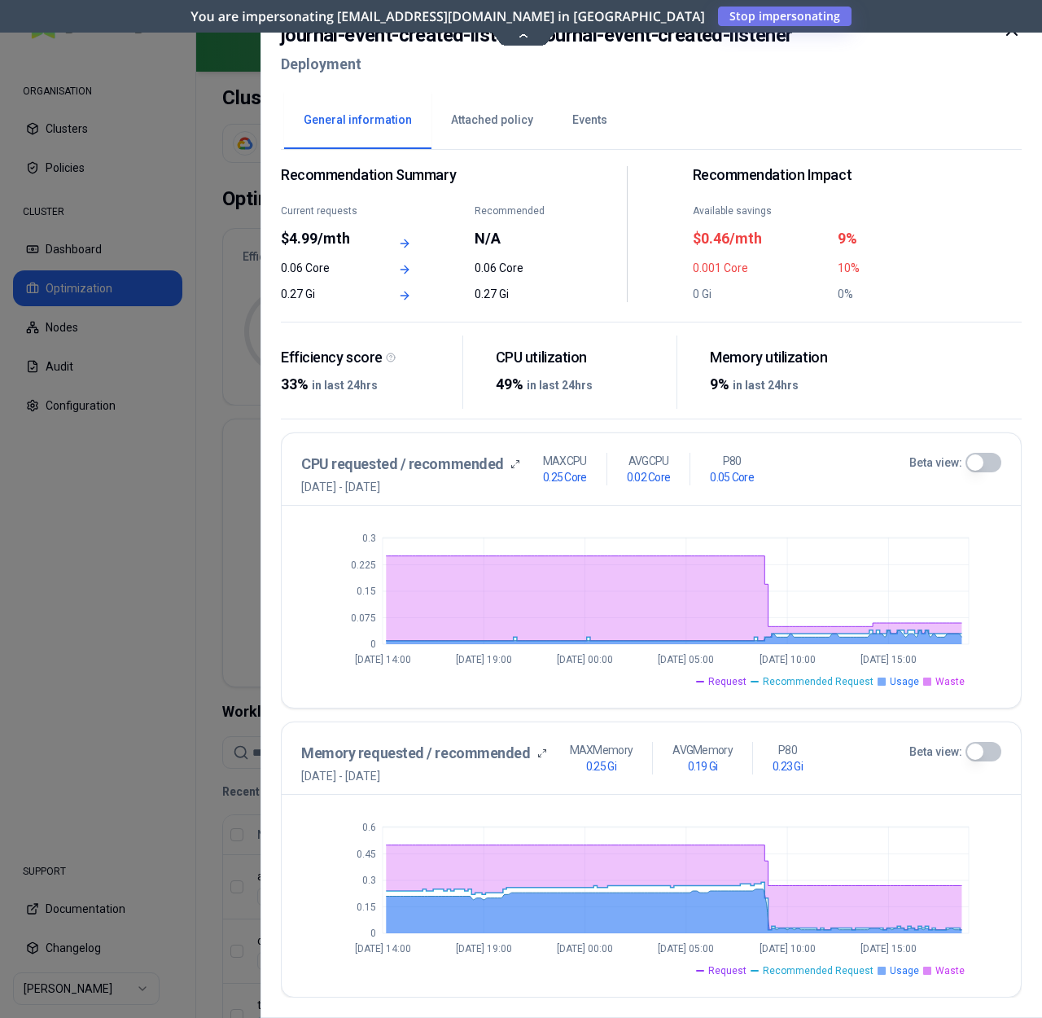
click at [1018, 506] on div "0 0.075 0.15 0.225 0.3 [DATE] 14:00 [DATE] 19:00 [DATE] 00:00 [DATE] 05:00 [DAT…" at bounding box center [651, 607] width 739 height 202
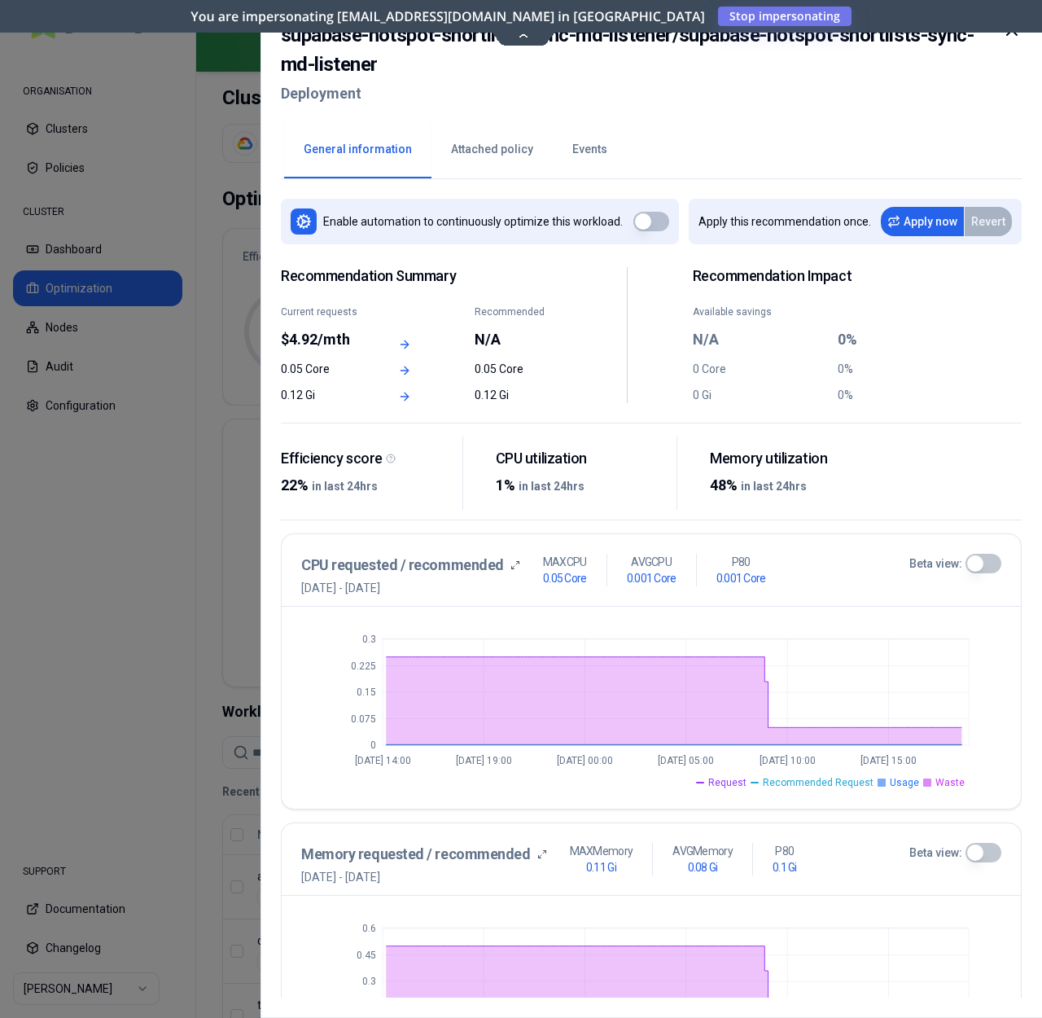
click at [1018, 37] on icon at bounding box center [1012, 30] width 20 height 20
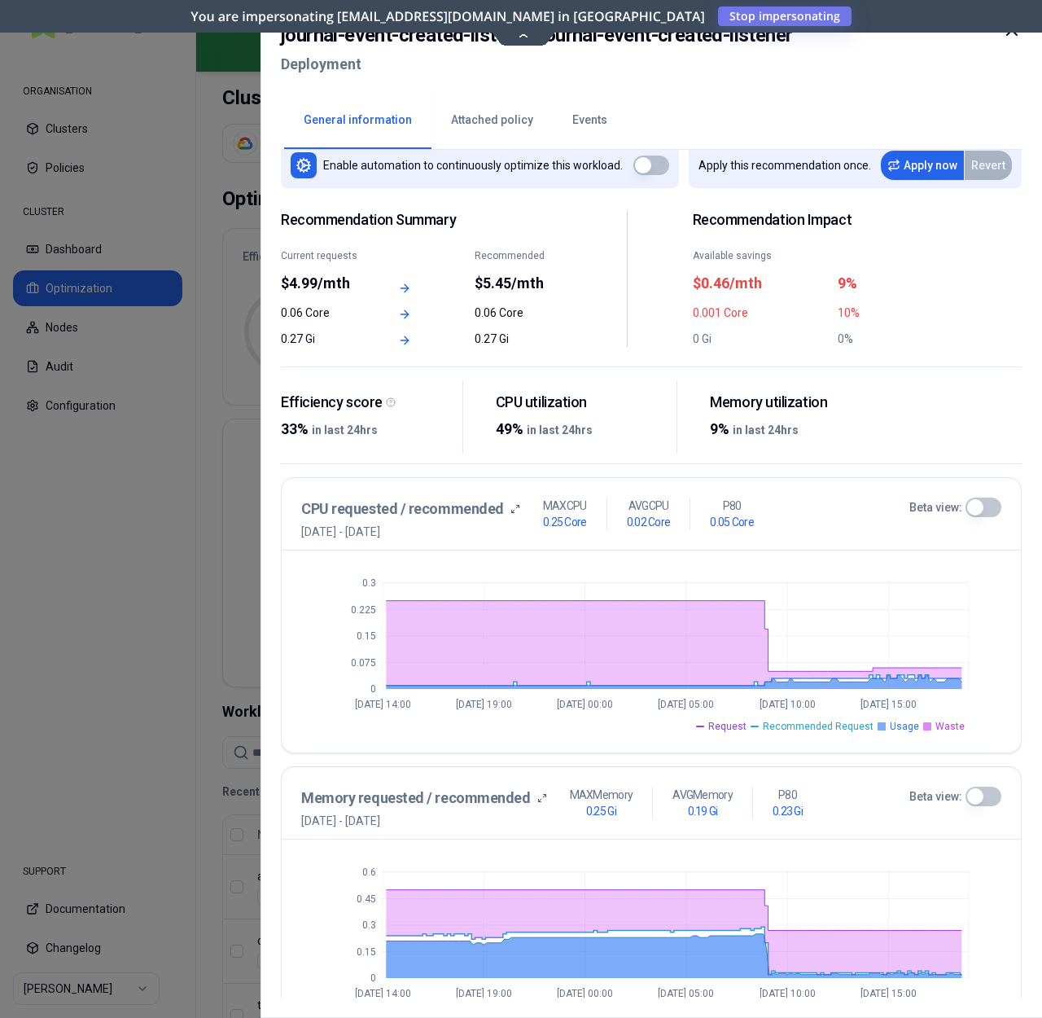
scroll to position [72, 0]
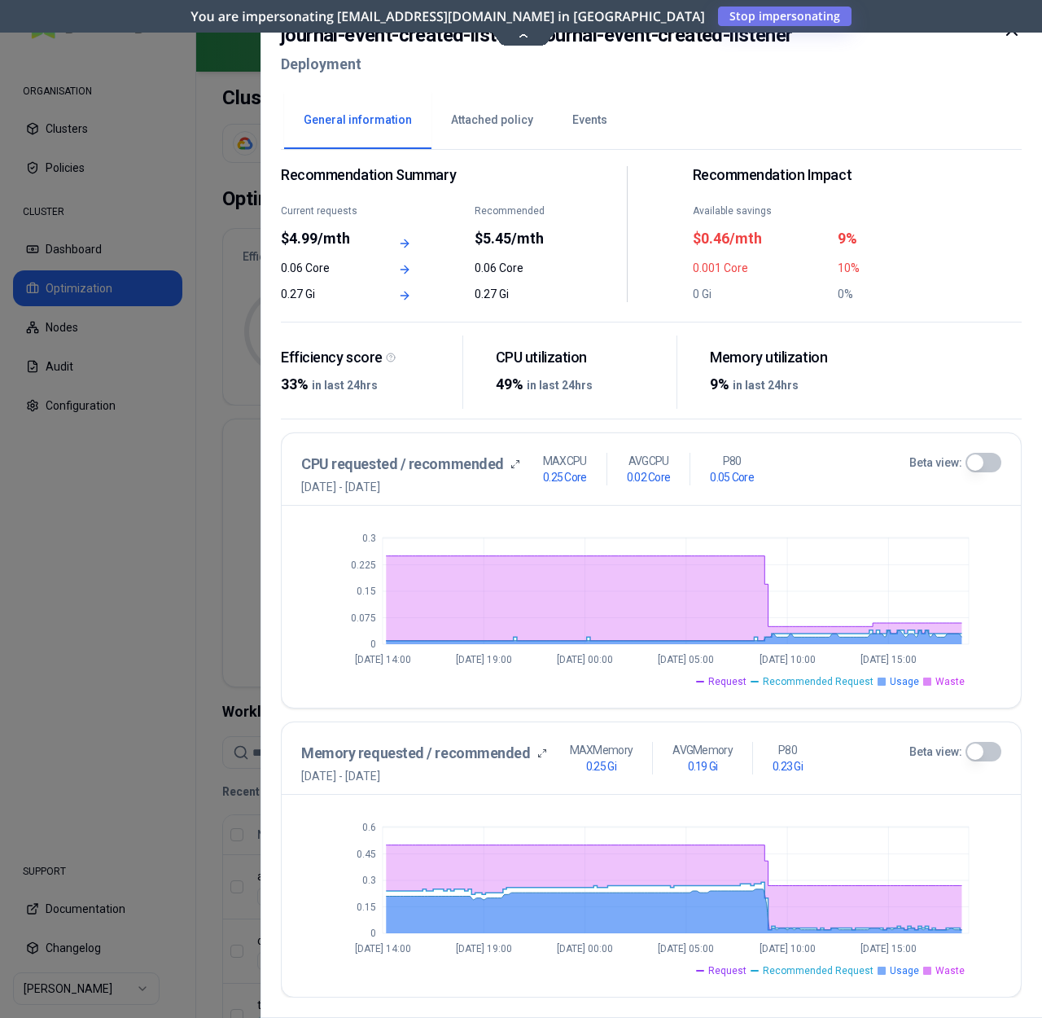
click at [977, 751] on button "Beta view:" at bounding box center [984, 752] width 36 height 20
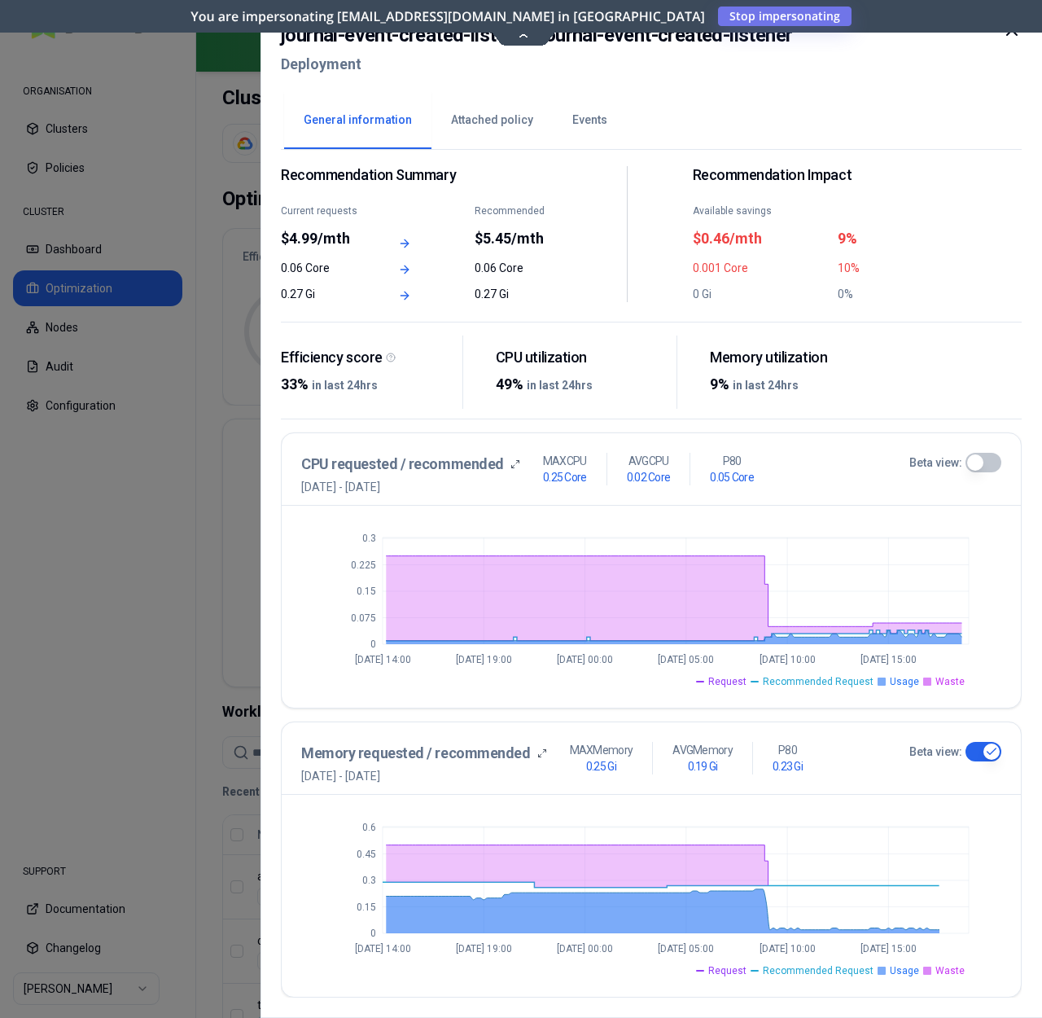
type button "on"
drag, startPoint x: 847, startPoint y: 46, endPoint x: 347, endPoint y: 50, distance: 499.9
click at [431, 55] on div "journal-event-created-listener / journal-event-created-listener Deployment" at bounding box center [651, 54] width 741 height 68
click at [296, 46] on h2 "journal-event-created-listener / journal-event-created-listener" at bounding box center [536, 34] width 511 height 29
drag, startPoint x: 284, startPoint y: 44, endPoint x: 445, endPoint y: 50, distance: 160.5
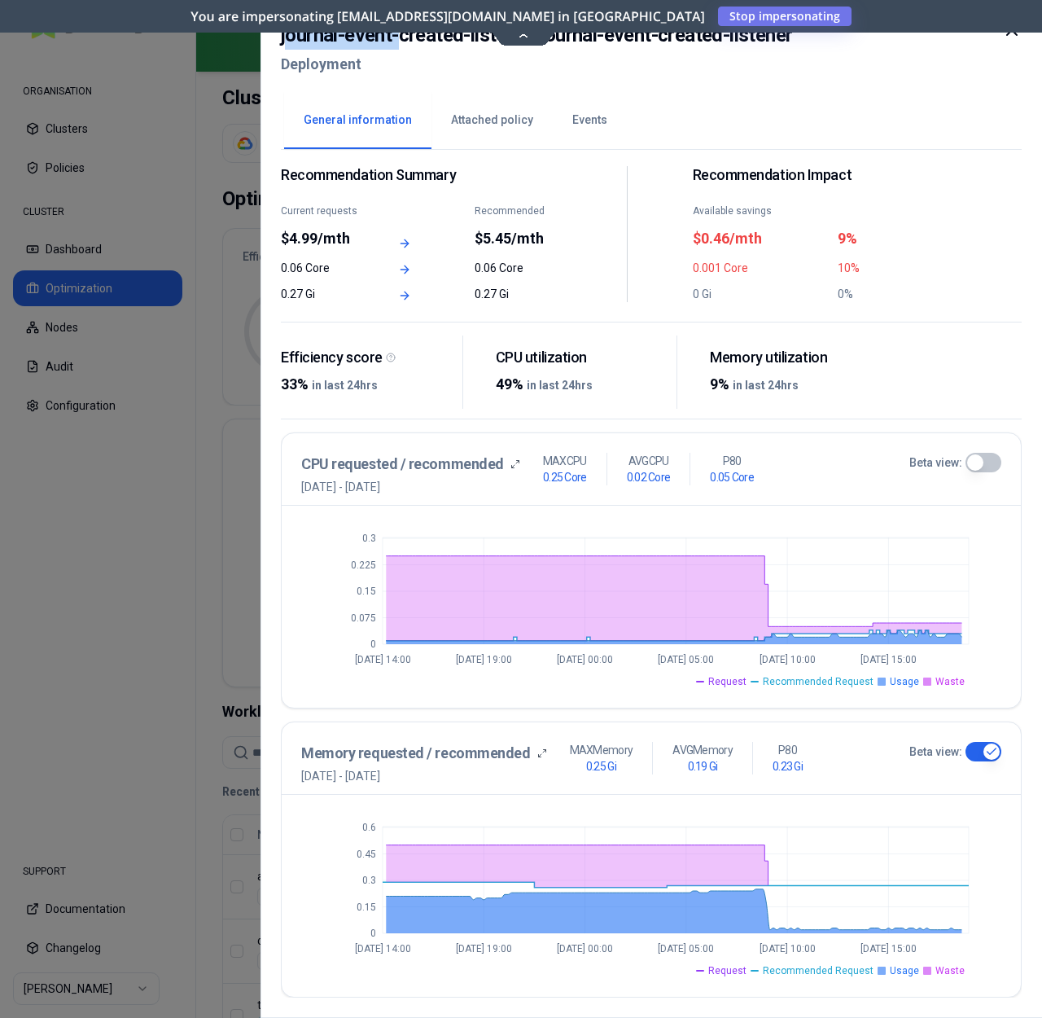
click at [421, 50] on div "journal-event-created-listener / journal-event-created-listener Deployment" at bounding box center [536, 49] width 511 height 59
drag, startPoint x: 891, startPoint y: 61, endPoint x: 882, endPoint y: 55, distance: 11.1
click at [896, 61] on div "journal-event-created-listener / journal-event-created-listener Deployment" at bounding box center [651, 54] width 741 height 68
drag, startPoint x: 841, startPoint y: 42, endPoint x: 536, endPoint y: 48, distance: 305.3
click at [536, 48] on div "journal-event-created-listener / journal-event-created-listener Deployment" at bounding box center [651, 54] width 741 height 68
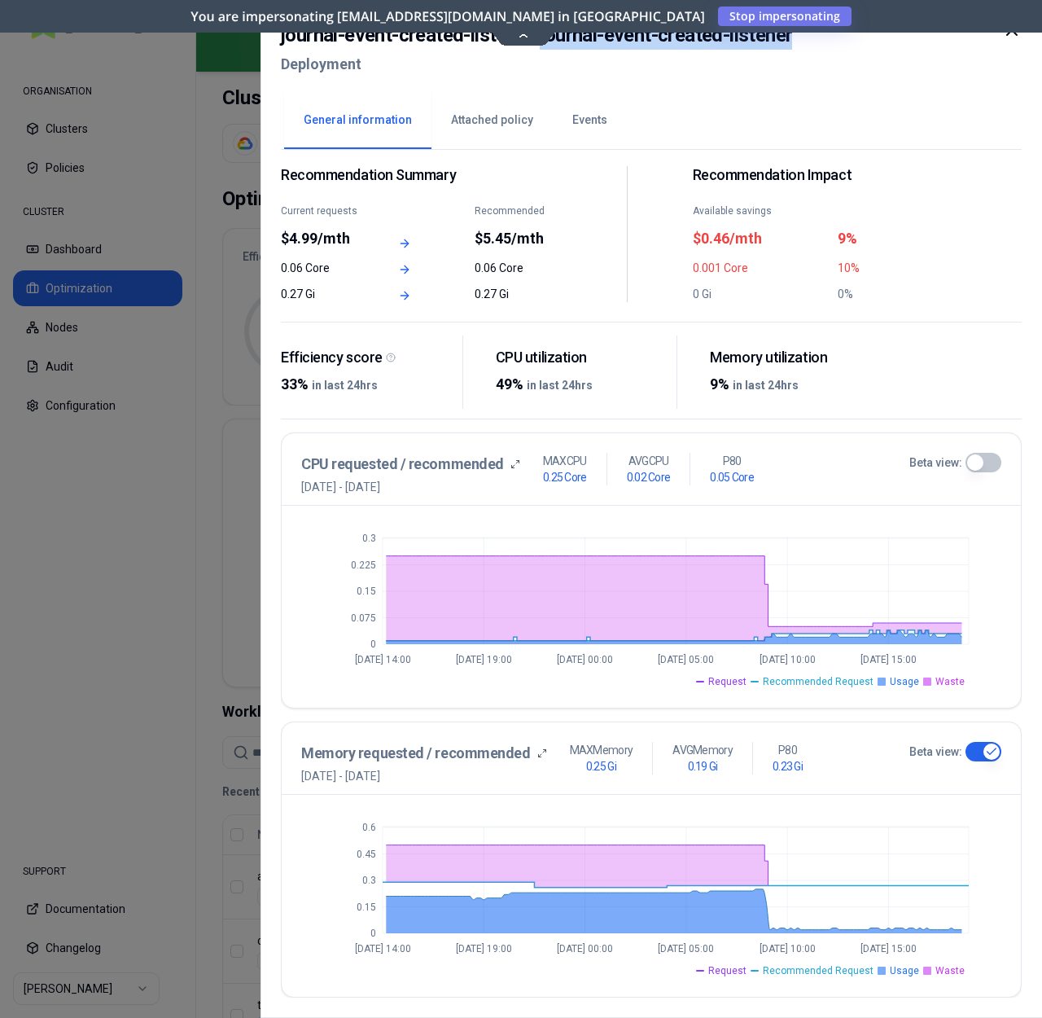
copy h2 "journal-event-created-listener"
